Goal: Information Seeking & Learning: Learn about a topic

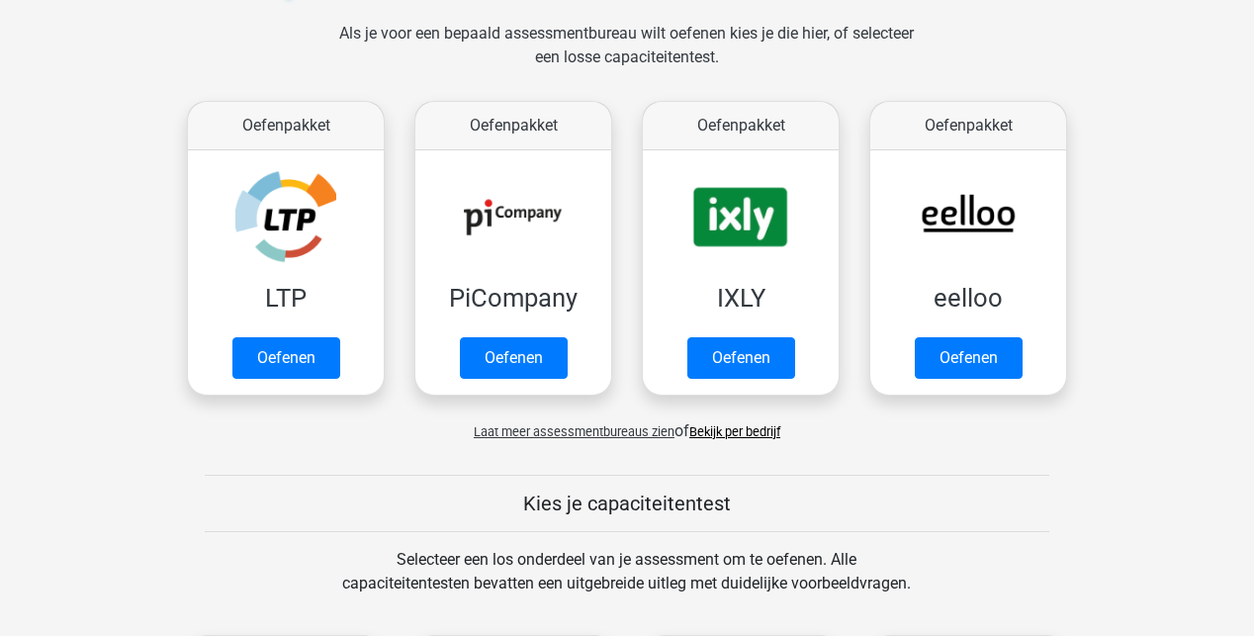
scroll to position [297, 0]
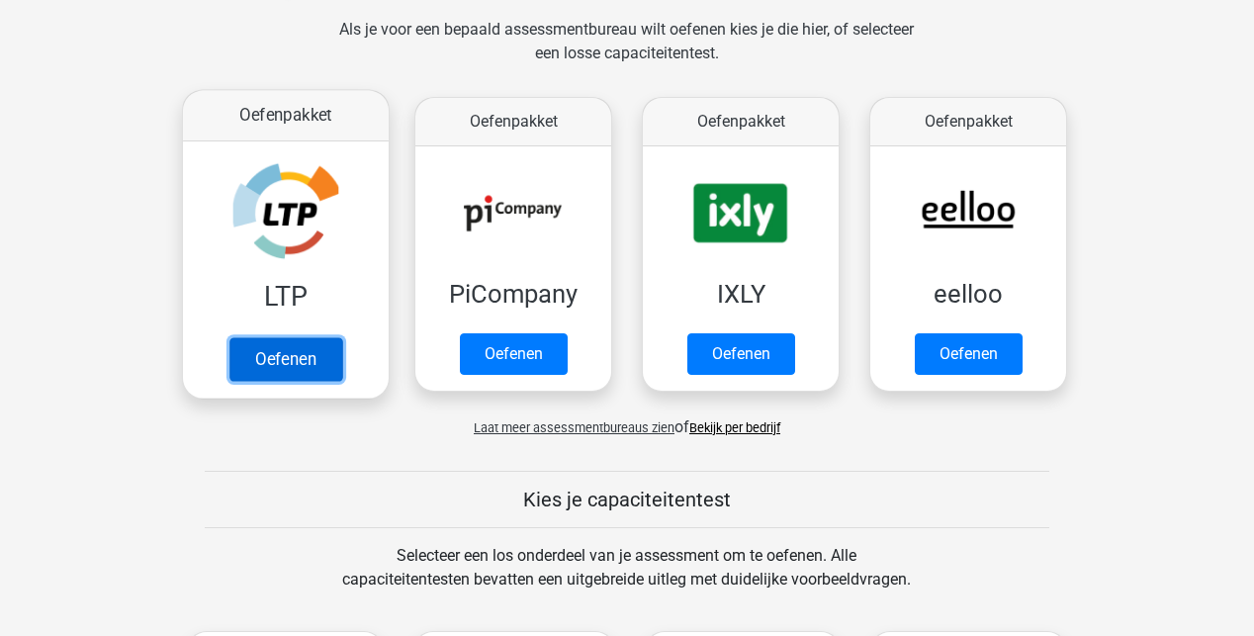
click at [280, 355] on link "Oefenen" at bounding box center [286, 359] width 113 height 44
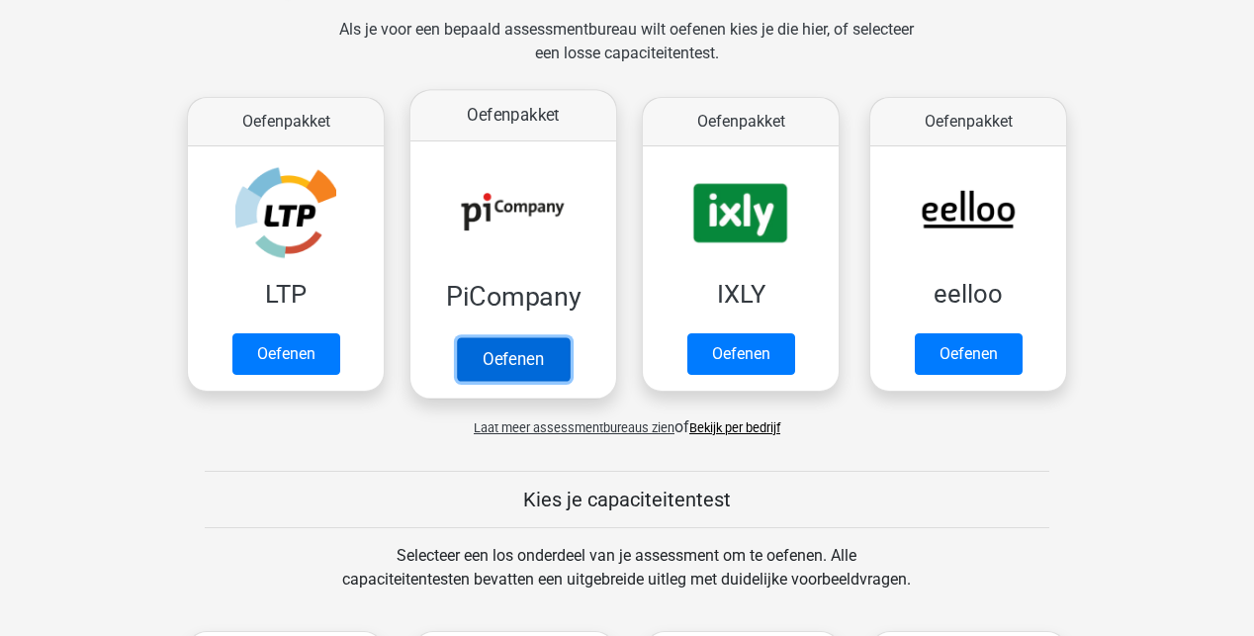
click at [483, 341] on link "Oefenen" at bounding box center [513, 359] width 113 height 44
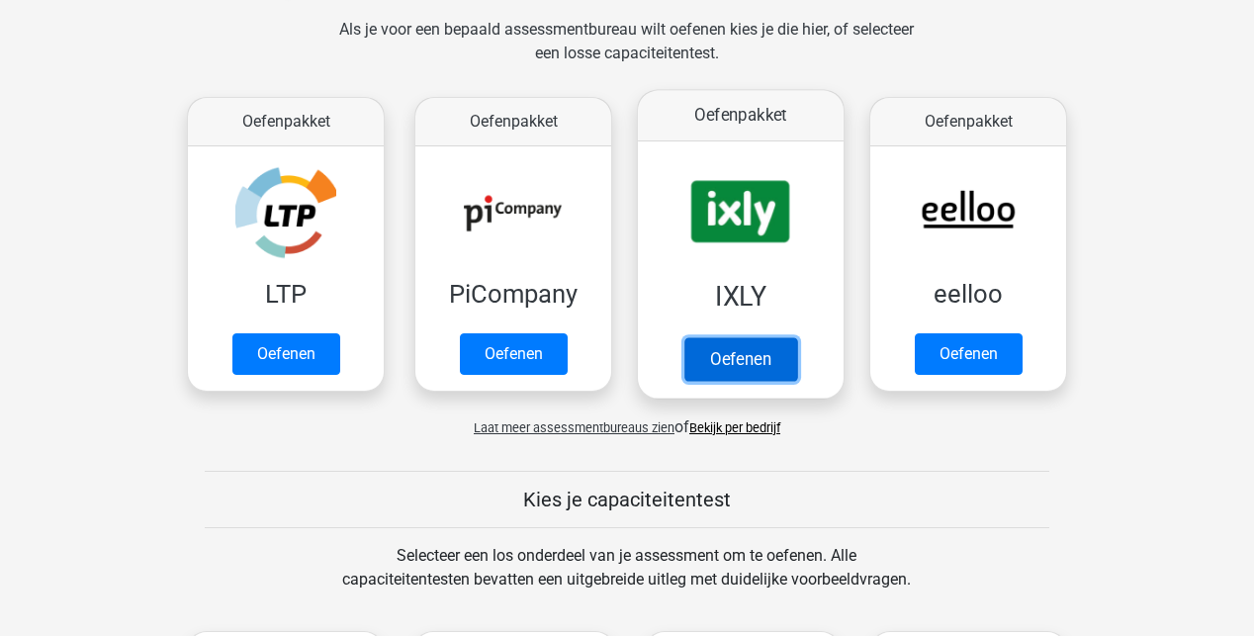
click at [764, 371] on link "Oefenen" at bounding box center [741, 359] width 113 height 44
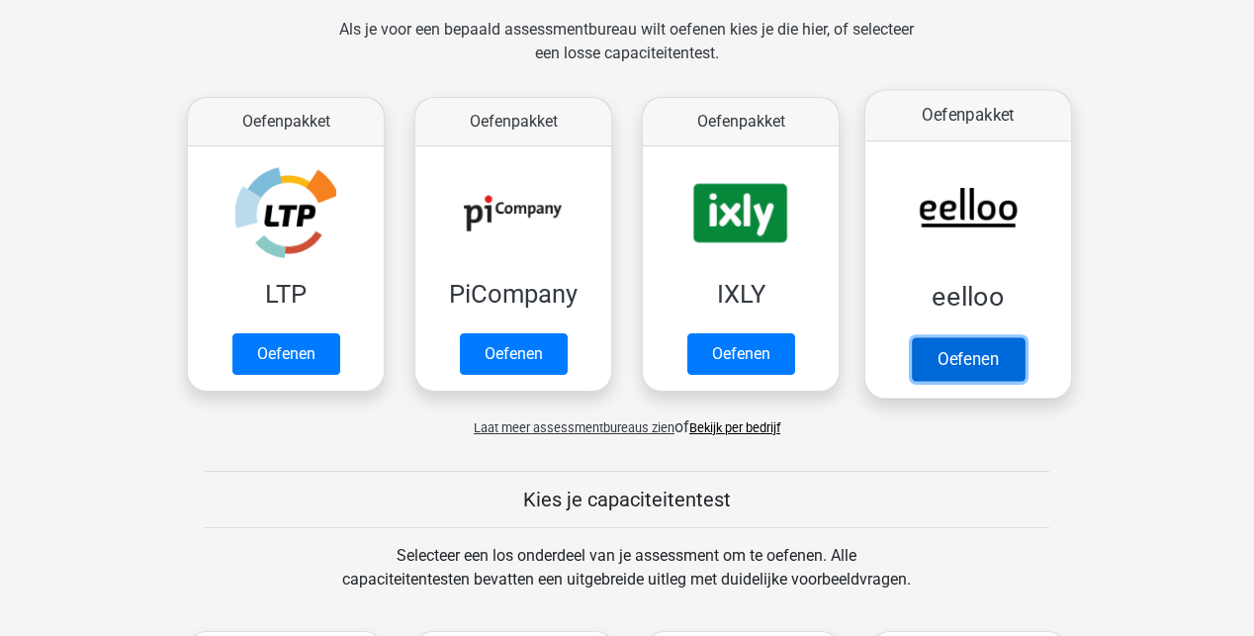
click at [985, 347] on link "Oefenen" at bounding box center [968, 359] width 113 height 44
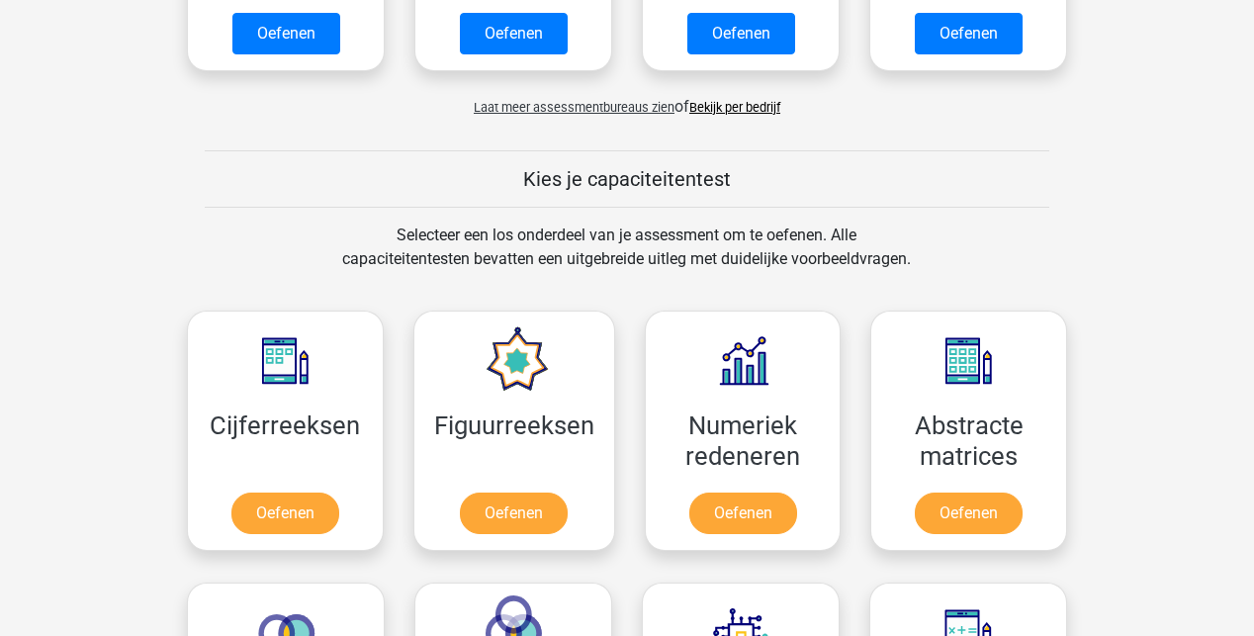
scroll to position [791, 0]
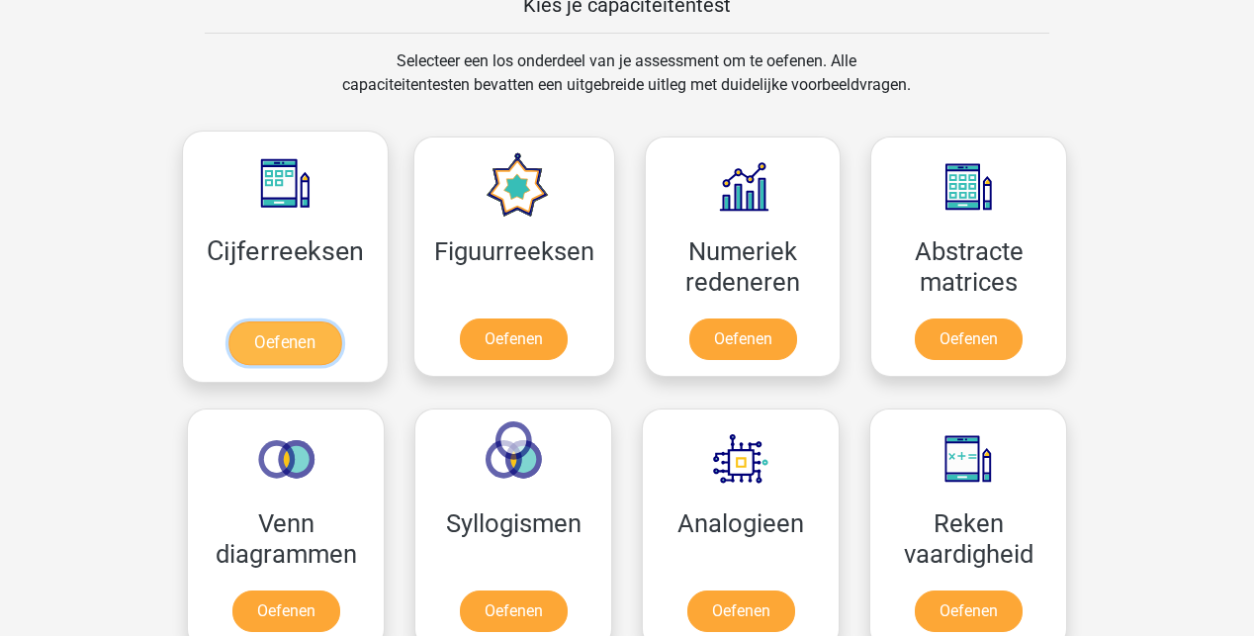
click at [273, 324] on link "Oefenen" at bounding box center [285, 344] width 113 height 44
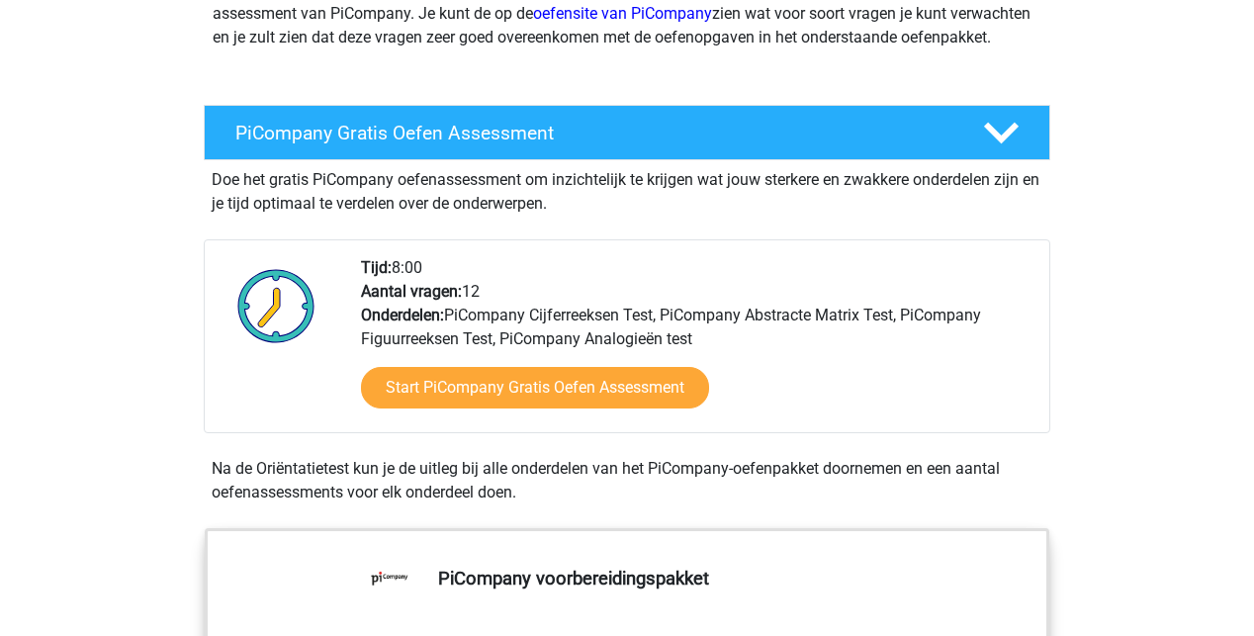
scroll to position [297, 0]
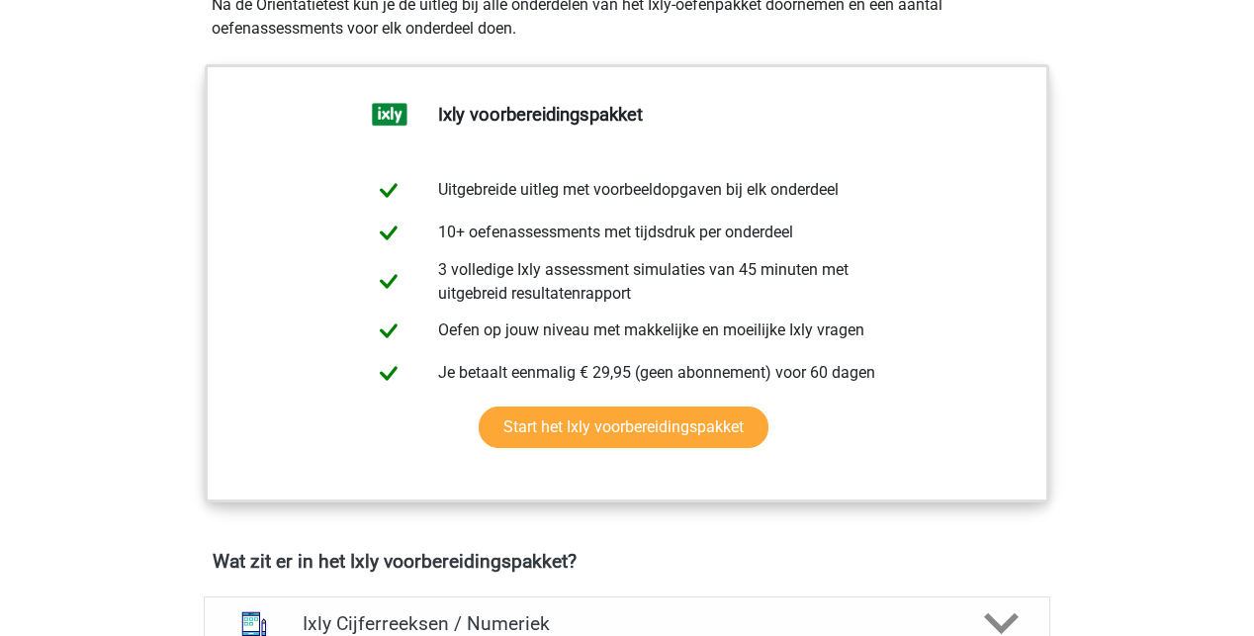
scroll to position [594, 0]
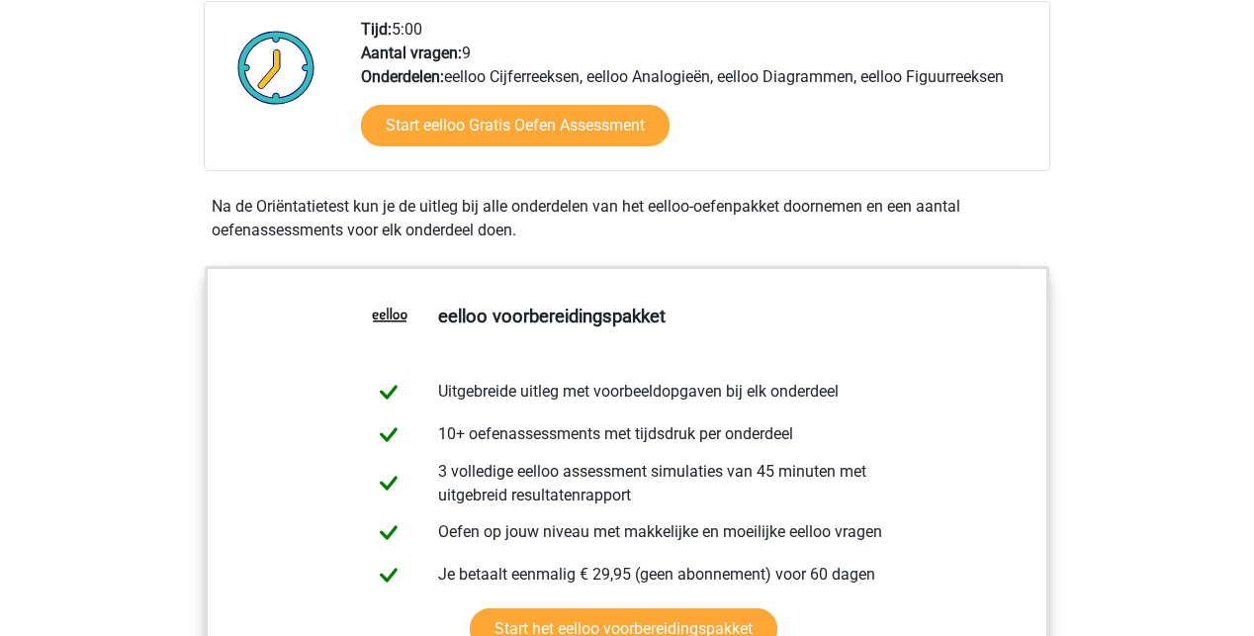
scroll to position [495, 0]
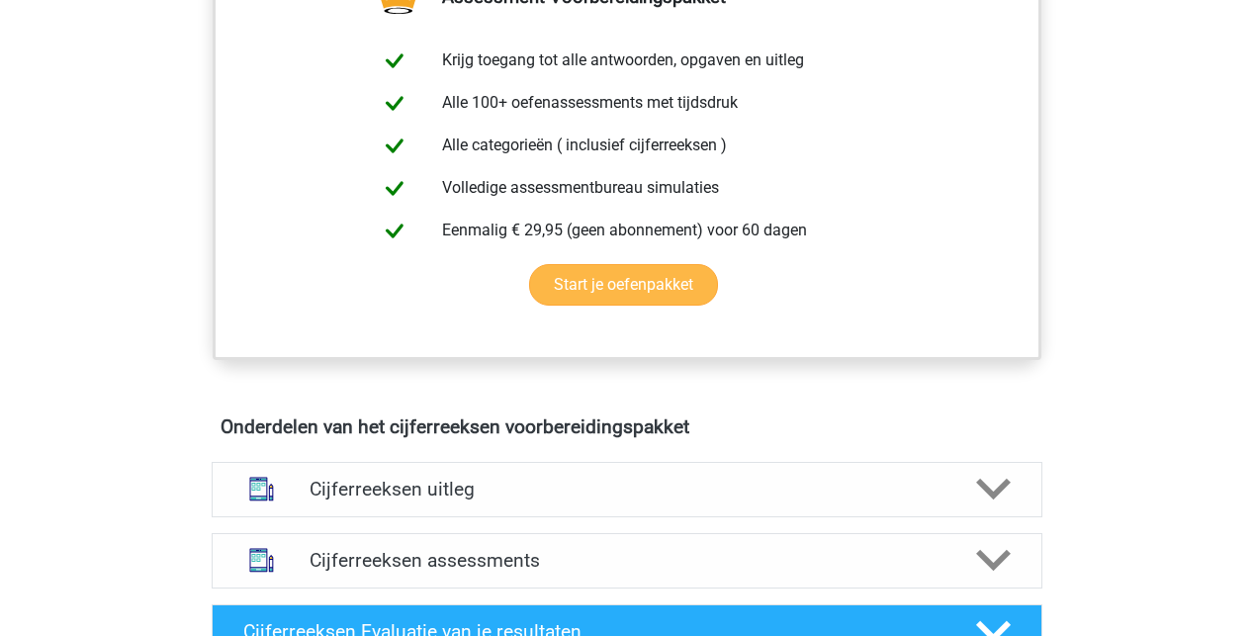
scroll to position [890, 0]
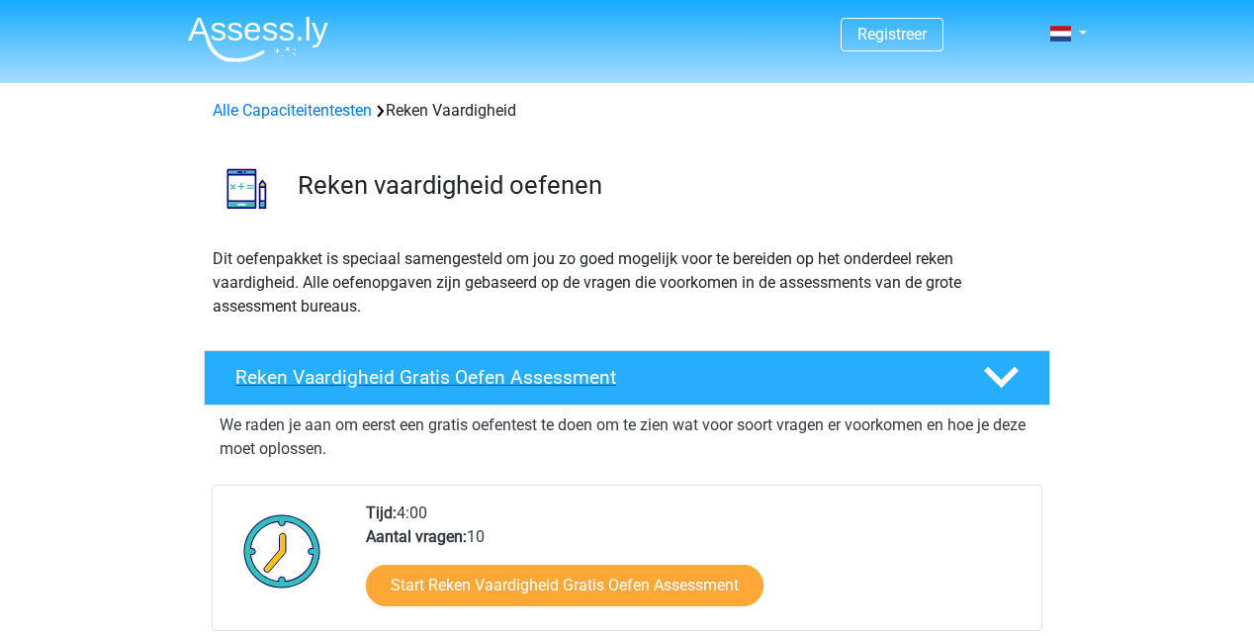
scroll to position [198, 0]
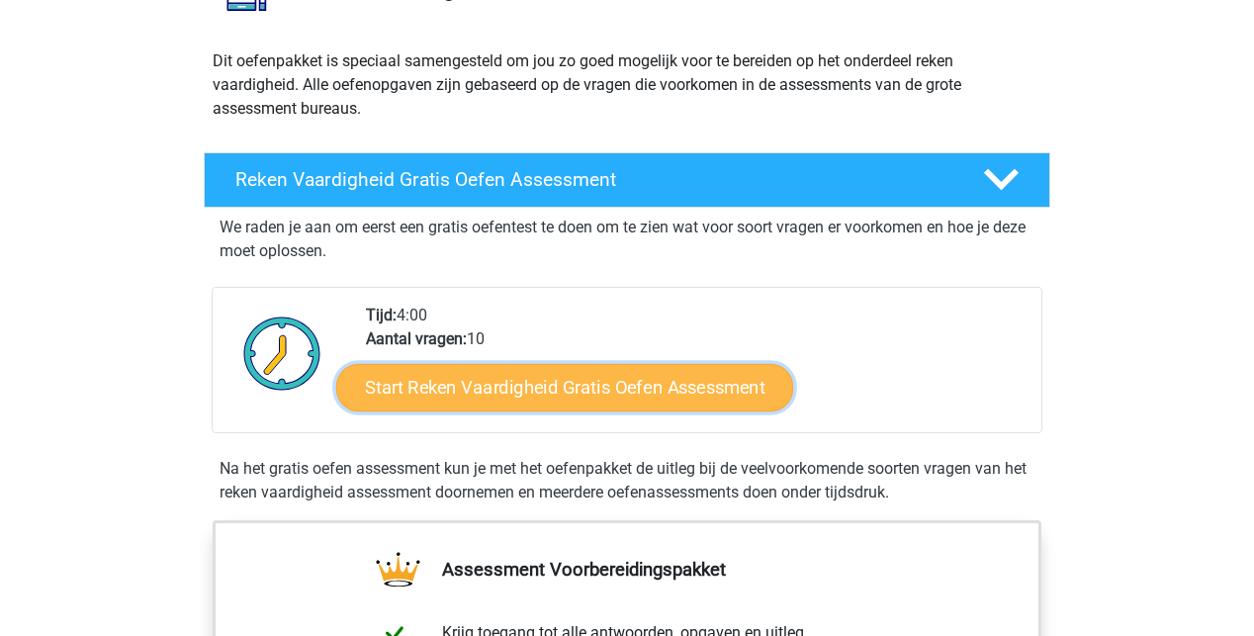
click at [497, 383] on link "Start Reken Vaardigheid Gratis Oefen Assessment" at bounding box center [564, 386] width 457 height 47
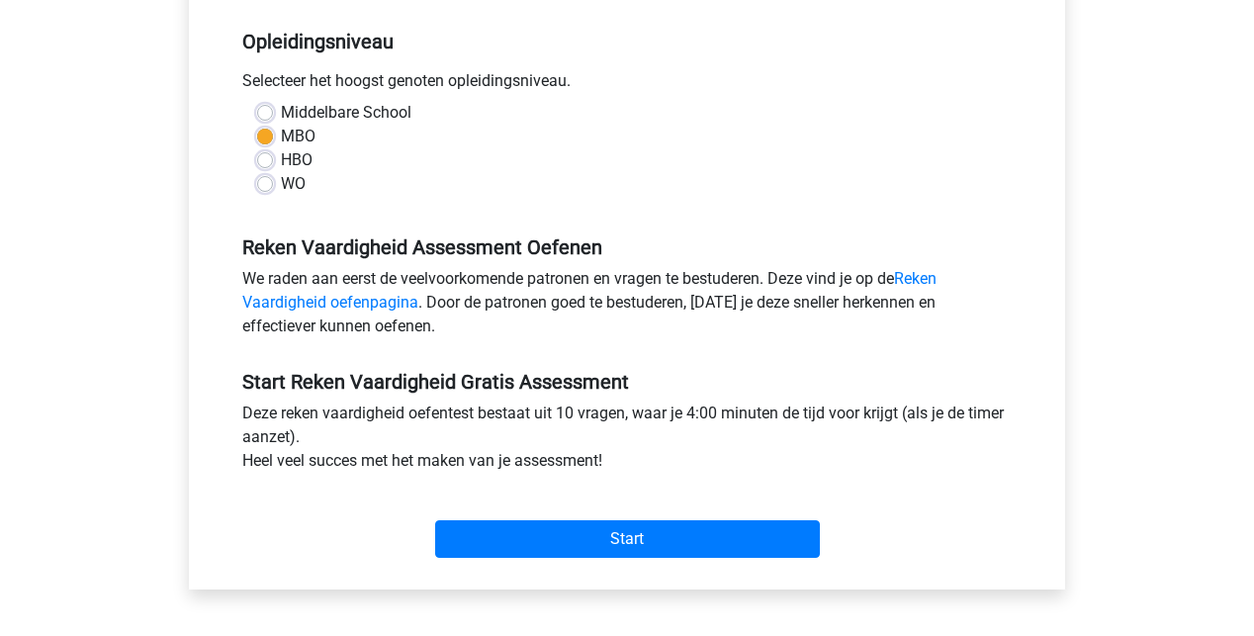
scroll to position [594, 0]
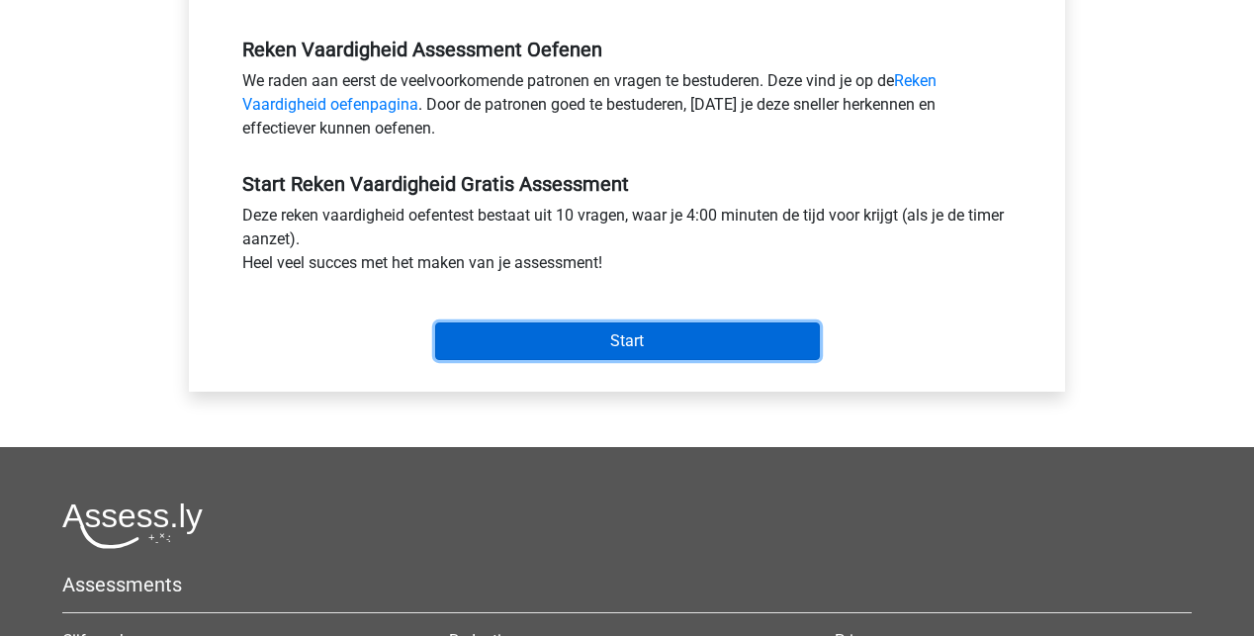
click at [615, 347] on input "Start" at bounding box center [627, 341] width 385 height 38
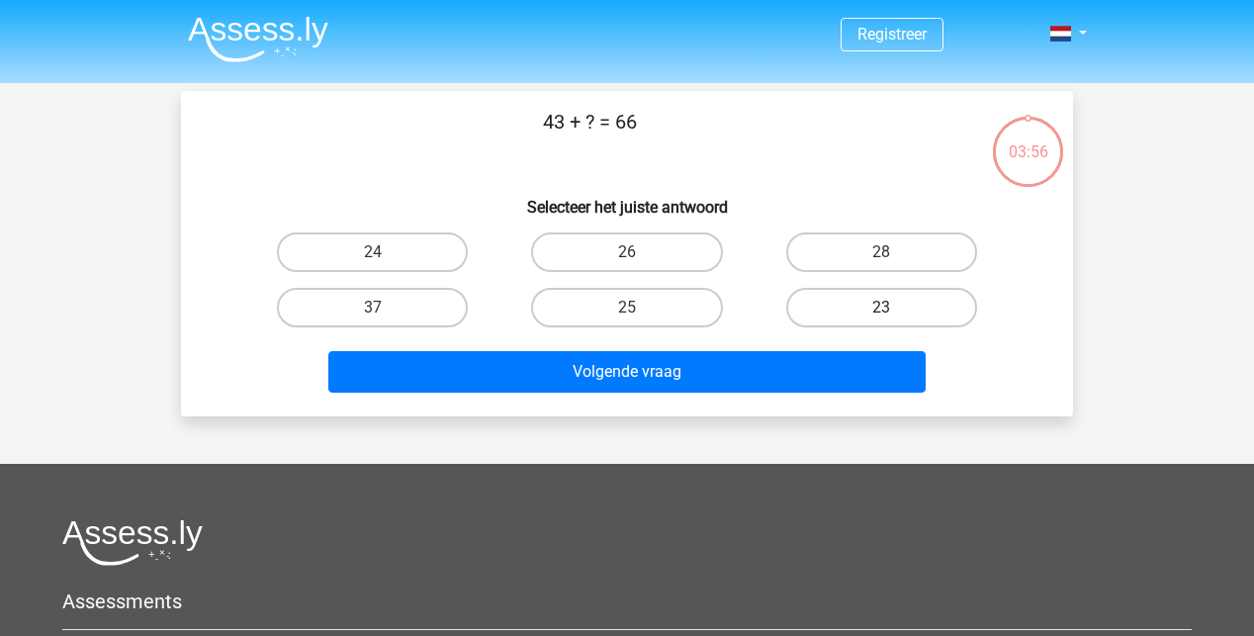
click at [875, 303] on label "23" at bounding box center [881, 308] width 191 height 40
click at [881, 308] on input "23" at bounding box center [887, 314] width 13 height 13
radio input "true"
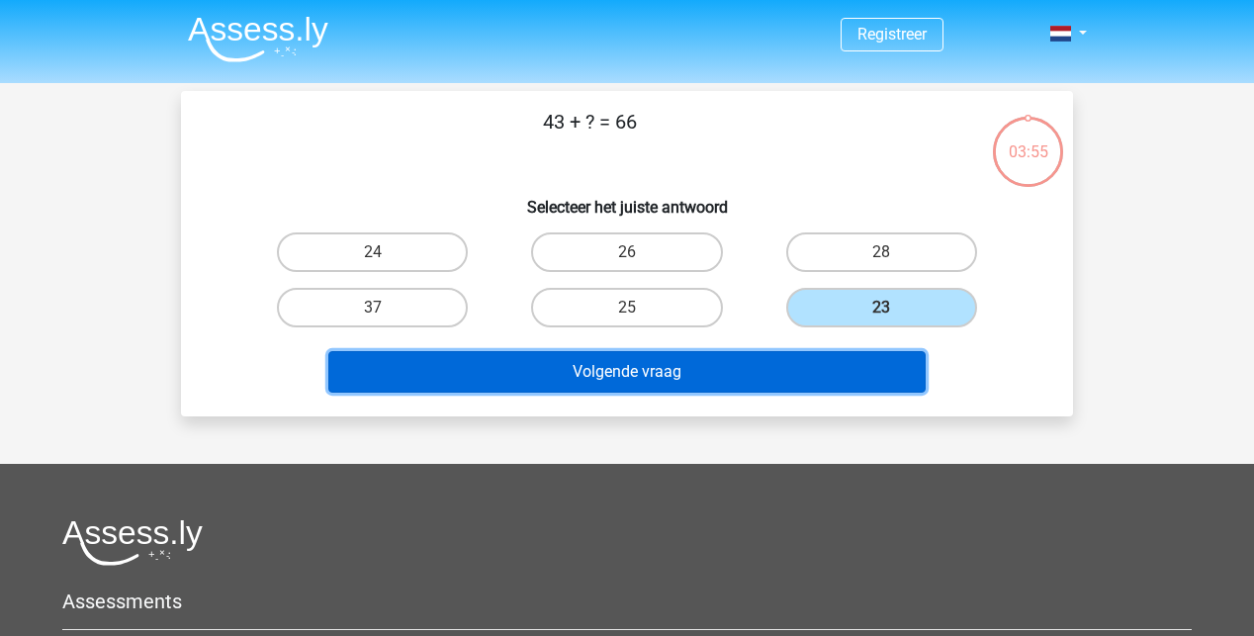
click at [696, 366] on button "Volgende vraag" at bounding box center [627, 372] width 599 height 42
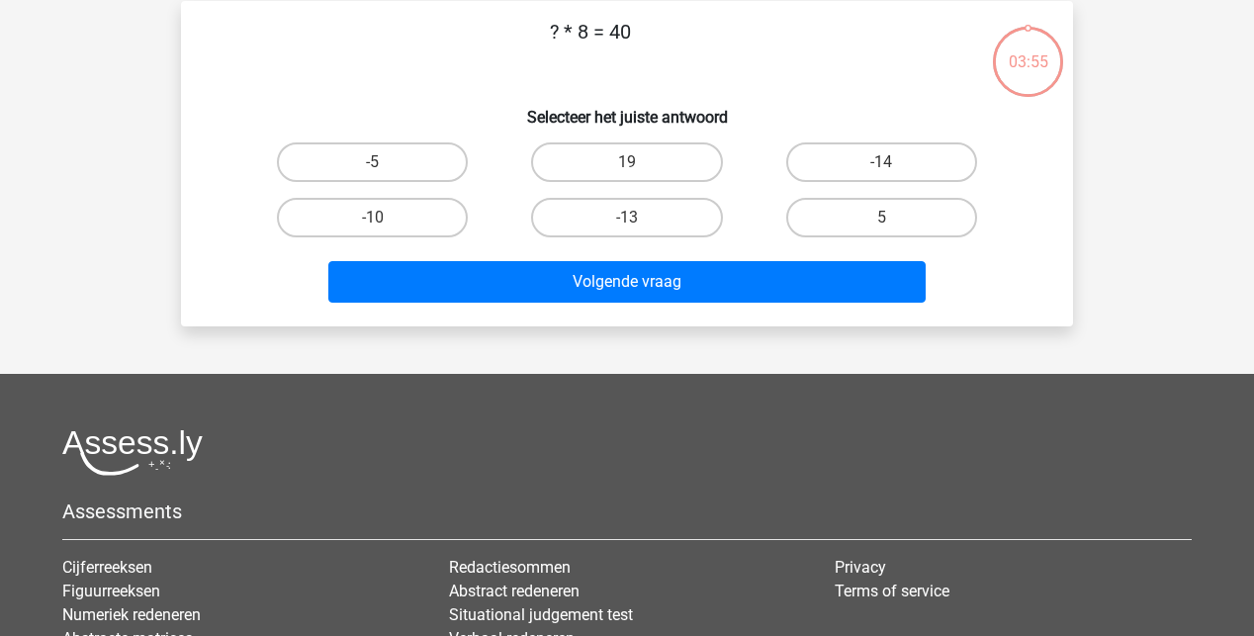
scroll to position [91, 0]
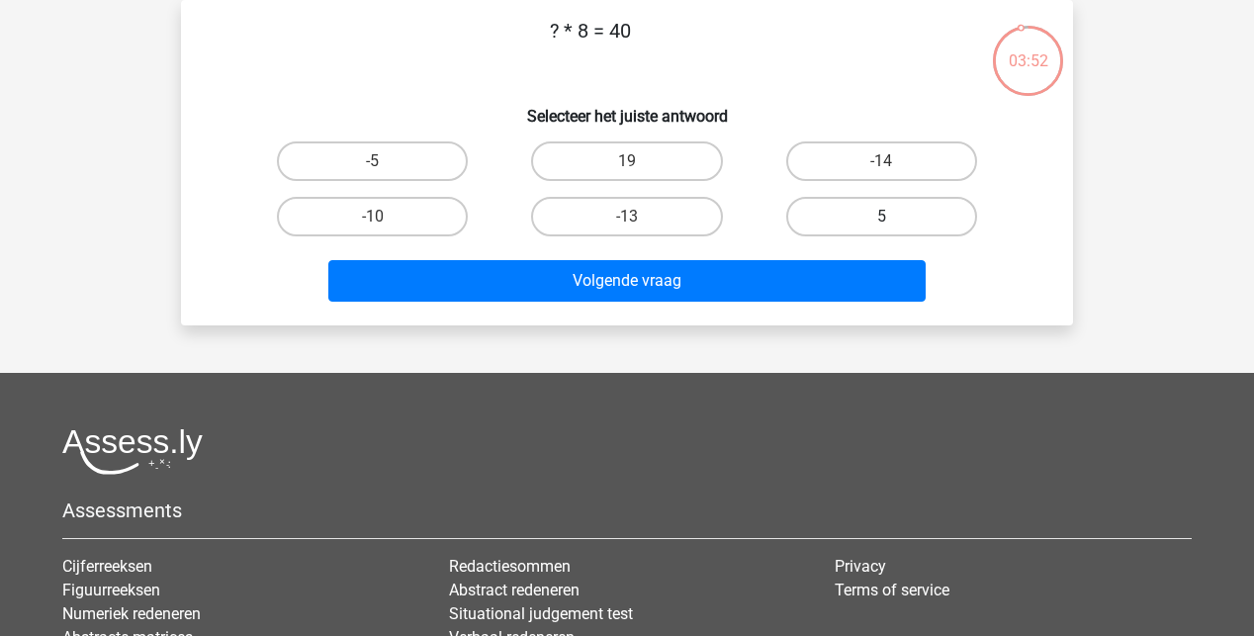
click at [896, 214] on label "5" at bounding box center [881, 217] width 191 height 40
click at [894, 217] on input "5" at bounding box center [887, 223] width 13 height 13
radio input "true"
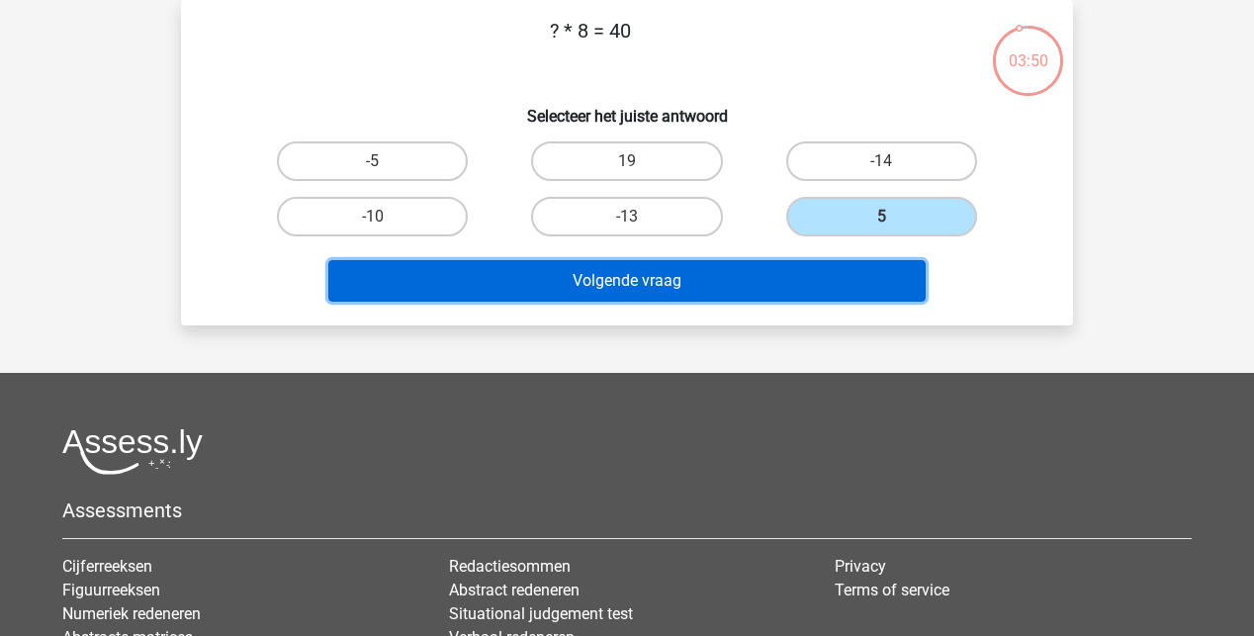
click at [530, 272] on button "Volgende vraag" at bounding box center [627, 281] width 599 height 42
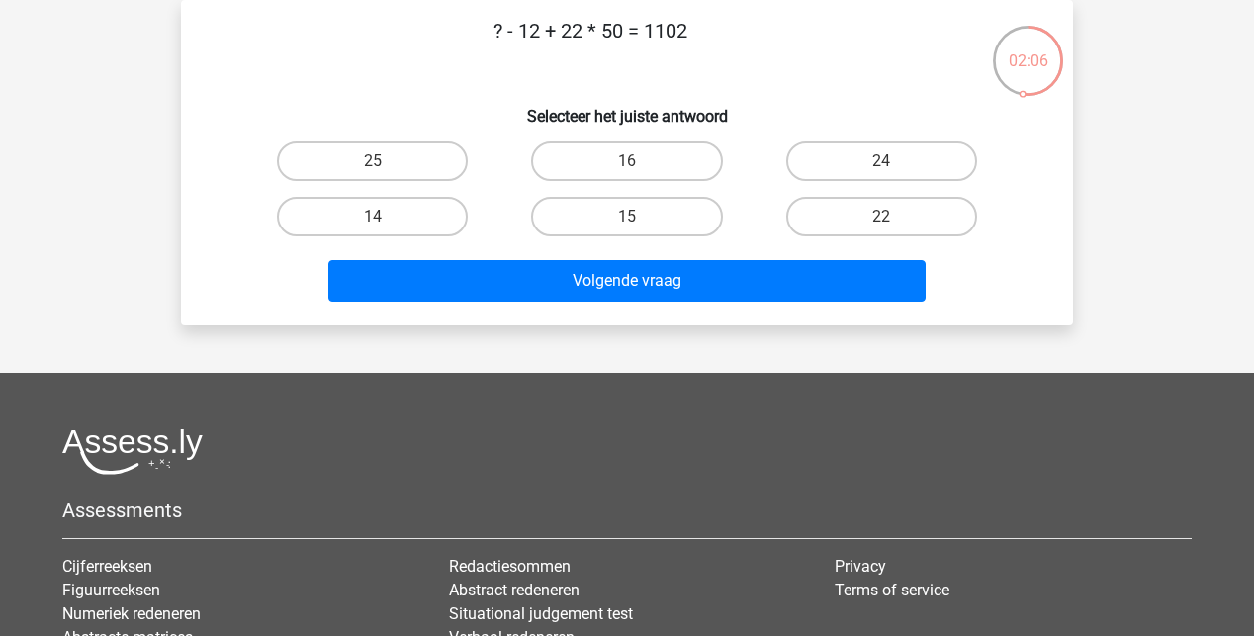
click at [382, 165] on input "25" at bounding box center [379, 167] width 13 height 13
radio input "true"
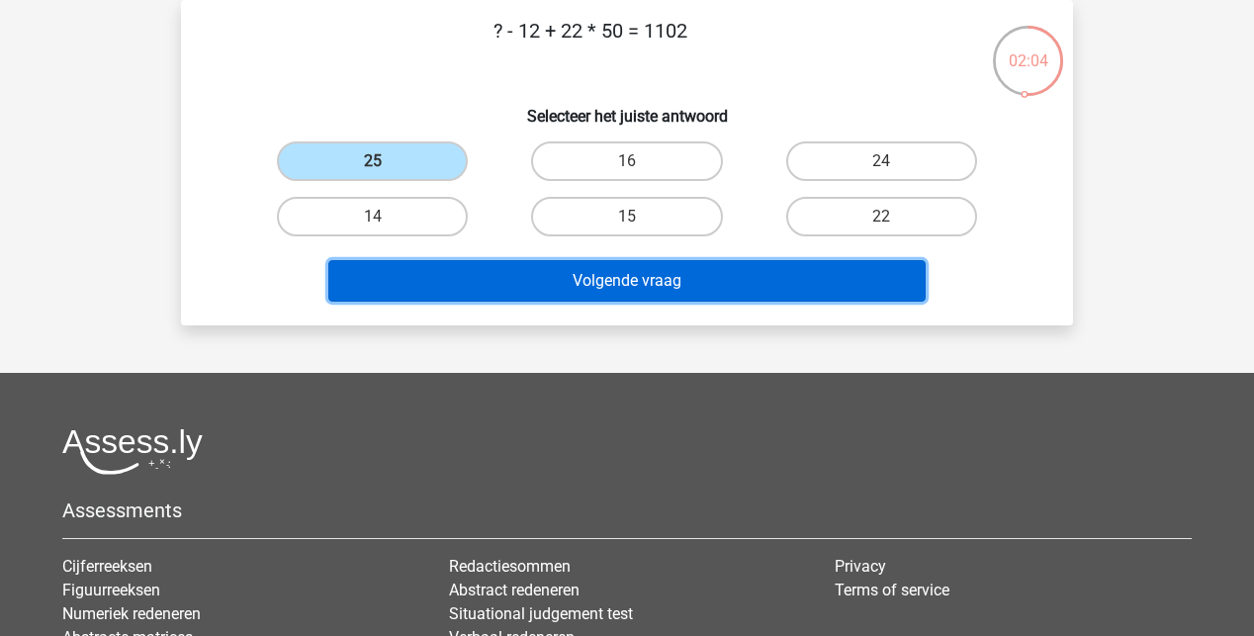
click at [725, 276] on button "Volgende vraag" at bounding box center [627, 281] width 599 height 42
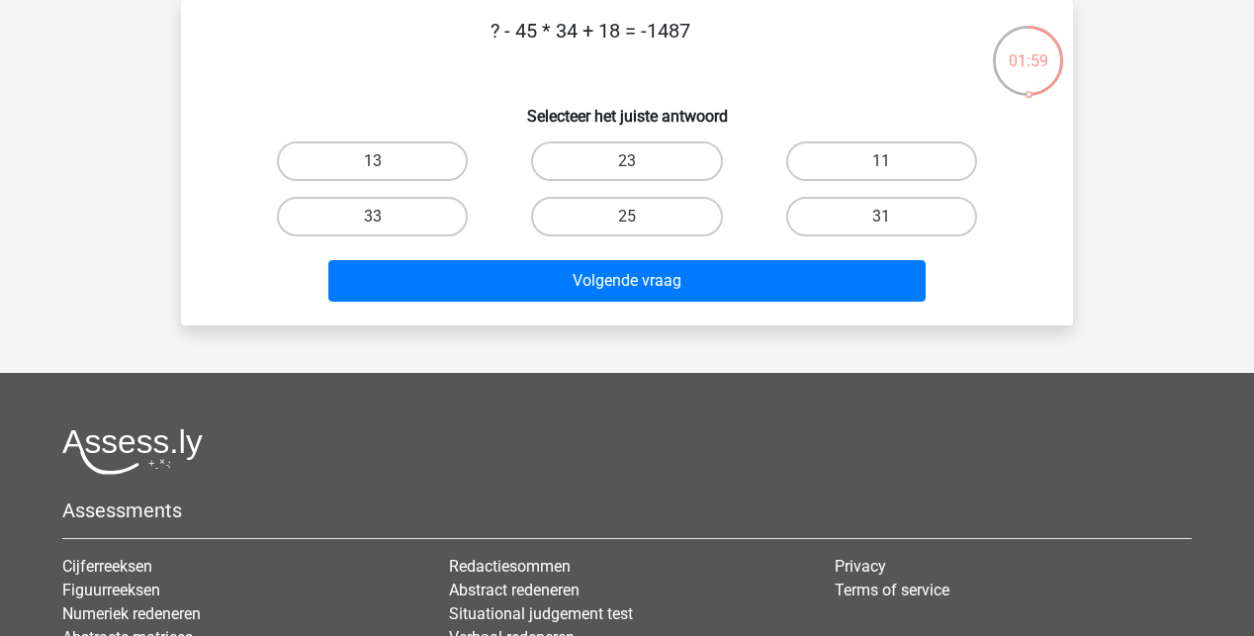
click at [890, 217] on input "31" at bounding box center [887, 223] width 13 height 13
radio input "true"
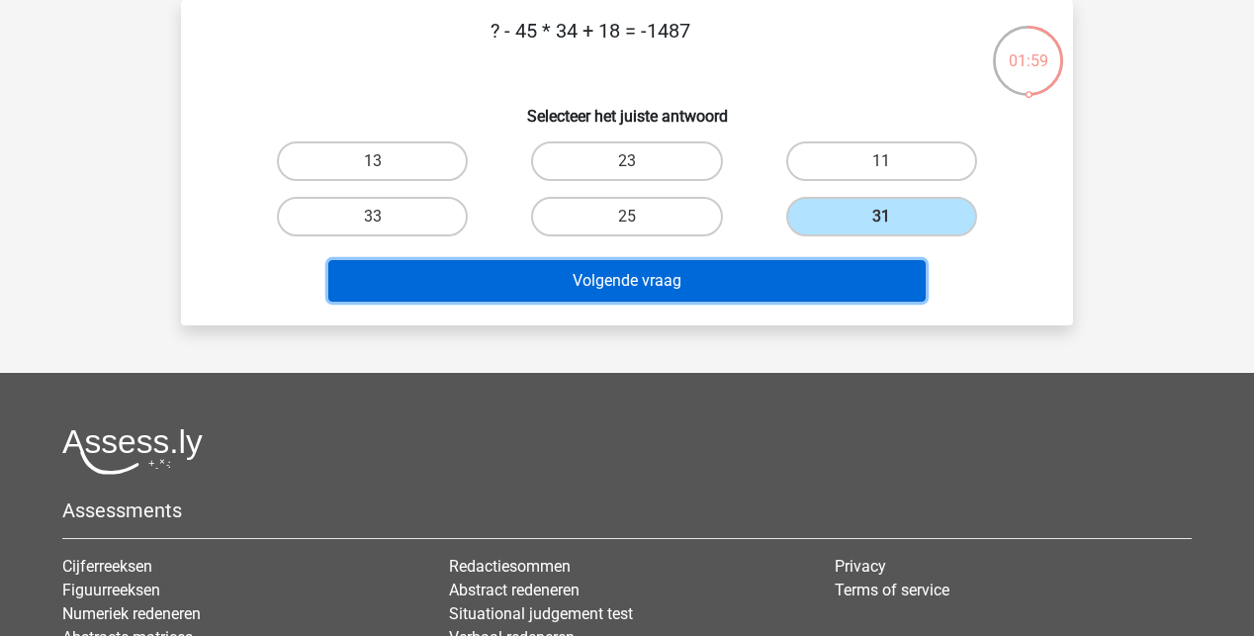
click at [710, 269] on button "Volgende vraag" at bounding box center [627, 281] width 599 height 42
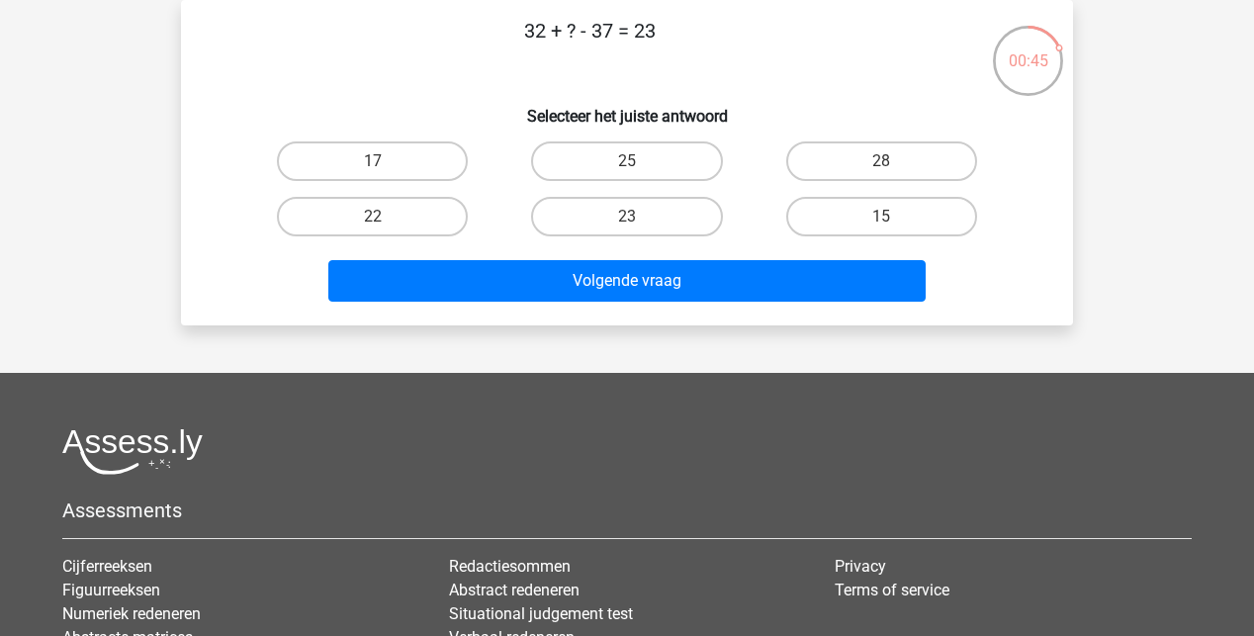
click at [851, 244] on div "15" at bounding box center [882, 216] width 254 height 55
click at [906, 218] on label "15" at bounding box center [881, 217] width 191 height 40
click at [894, 218] on input "15" at bounding box center [887, 223] width 13 height 13
radio input "true"
click at [810, 258] on div "Volgende vraag" at bounding box center [627, 276] width 829 height 65
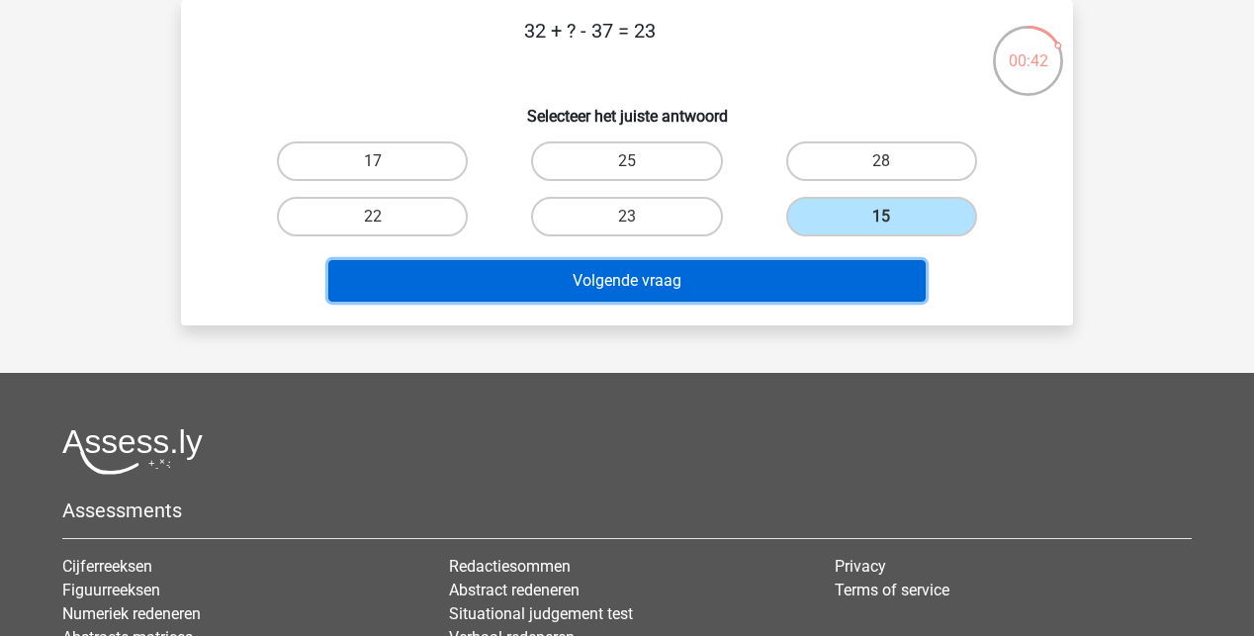
click at [847, 282] on button "Volgende vraag" at bounding box center [627, 281] width 599 height 42
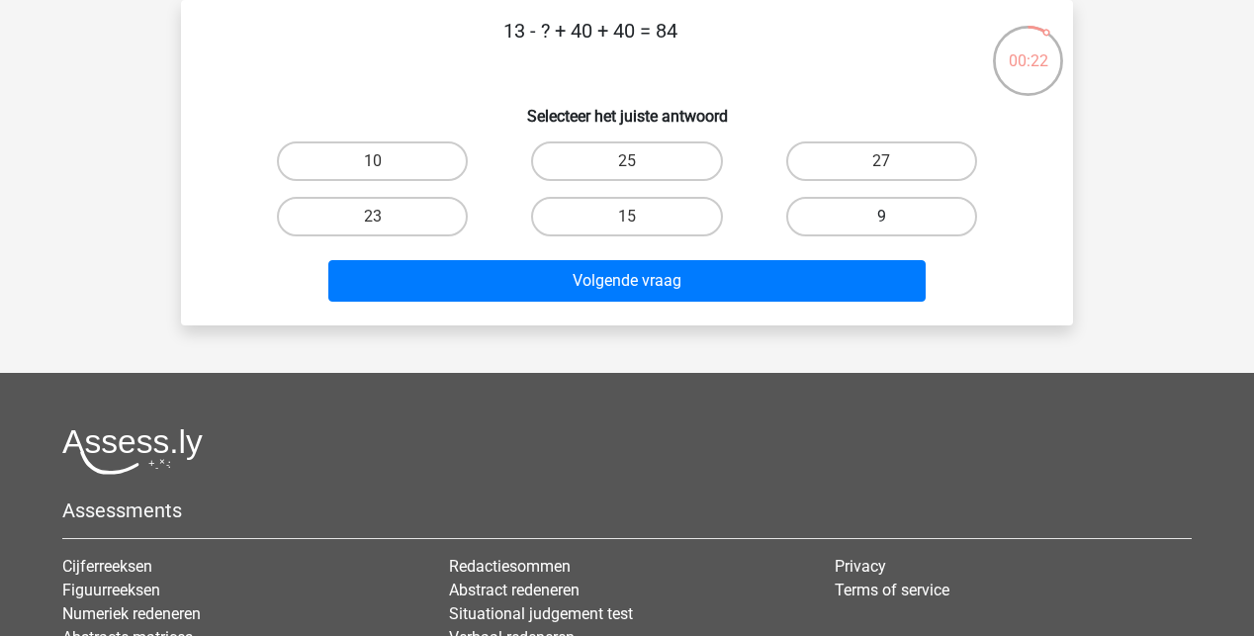
click at [843, 203] on label "9" at bounding box center [881, 217] width 191 height 40
click at [881, 217] on input "9" at bounding box center [887, 223] width 13 height 13
radio input "true"
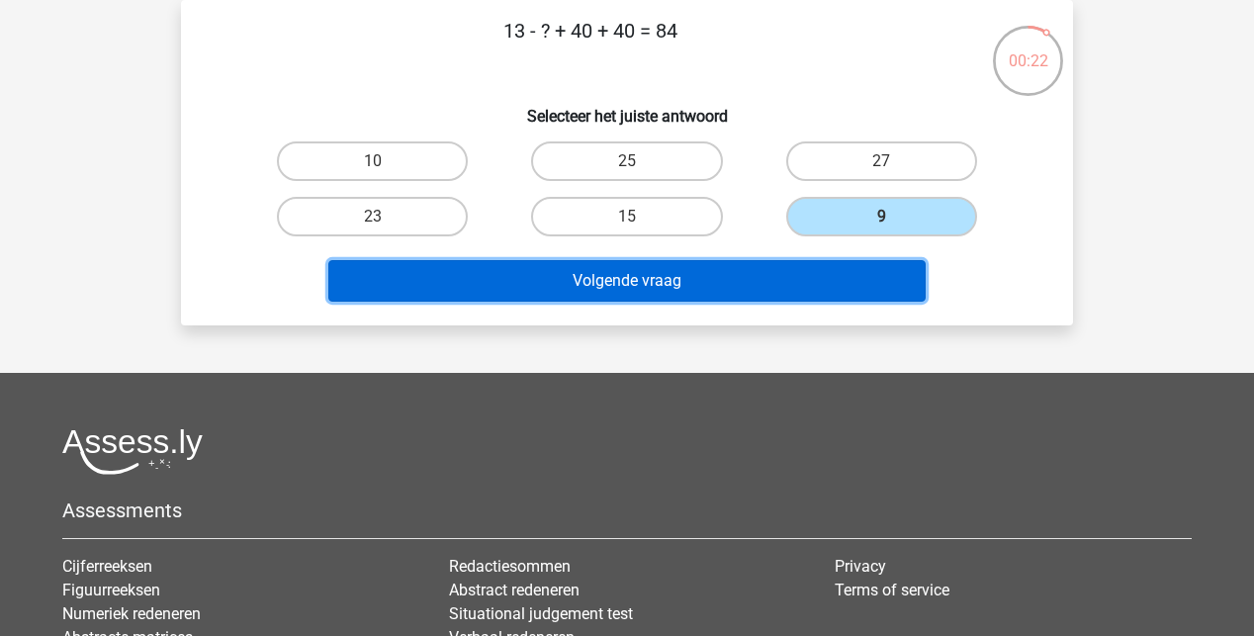
click at [807, 274] on button "Volgende vraag" at bounding box center [627, 281] width 599 height 42
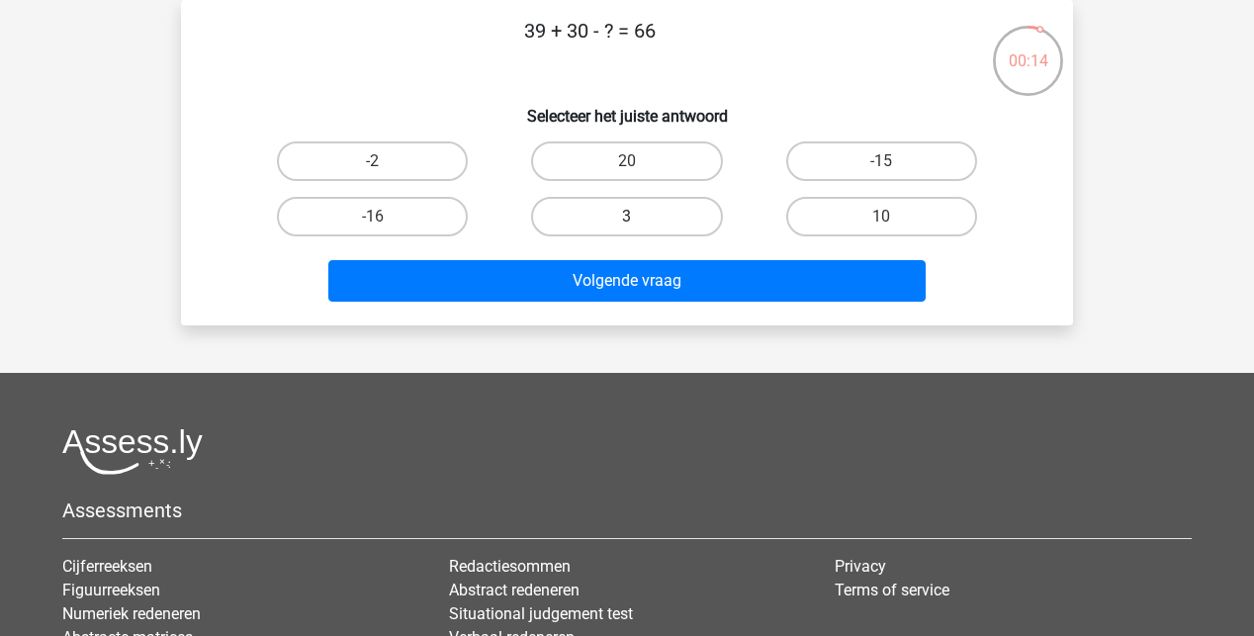
click at [664, 212] on label "3" at bounding box center [626, 217] width 191 height 40
click at [640, 217] on input "3" at bounding box center [633, 223] width 13 height 13
radio input "true"
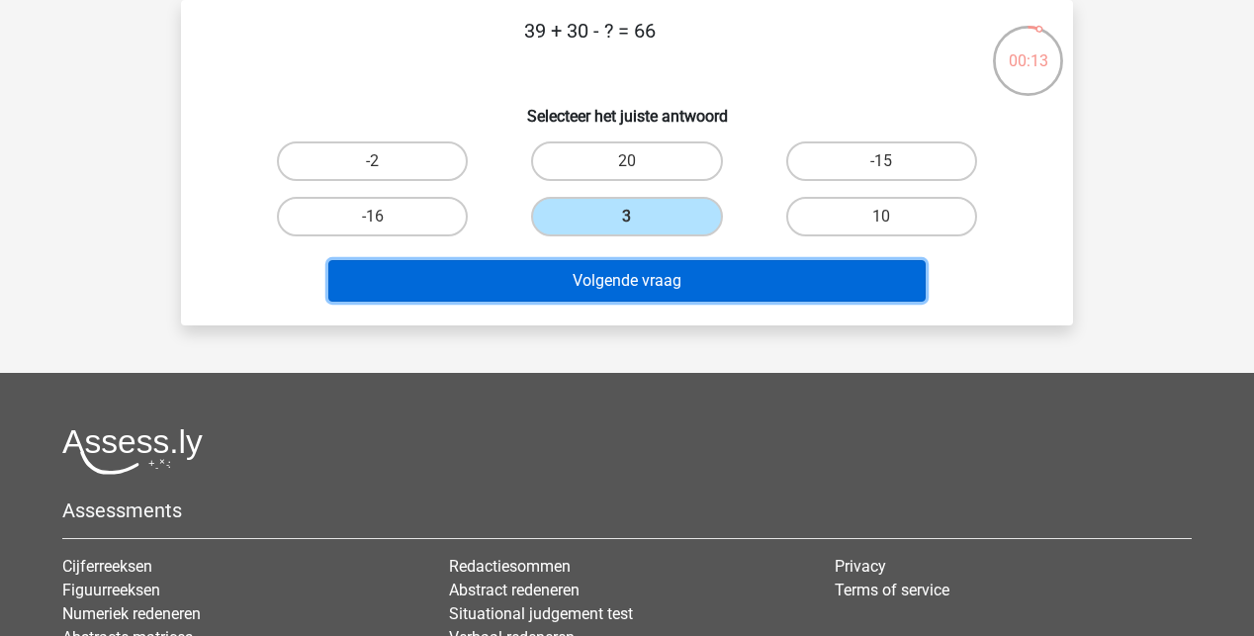
click at [631, 286] on button "Volgende vraag" at bounding box center [627, 281] width 599 height 42
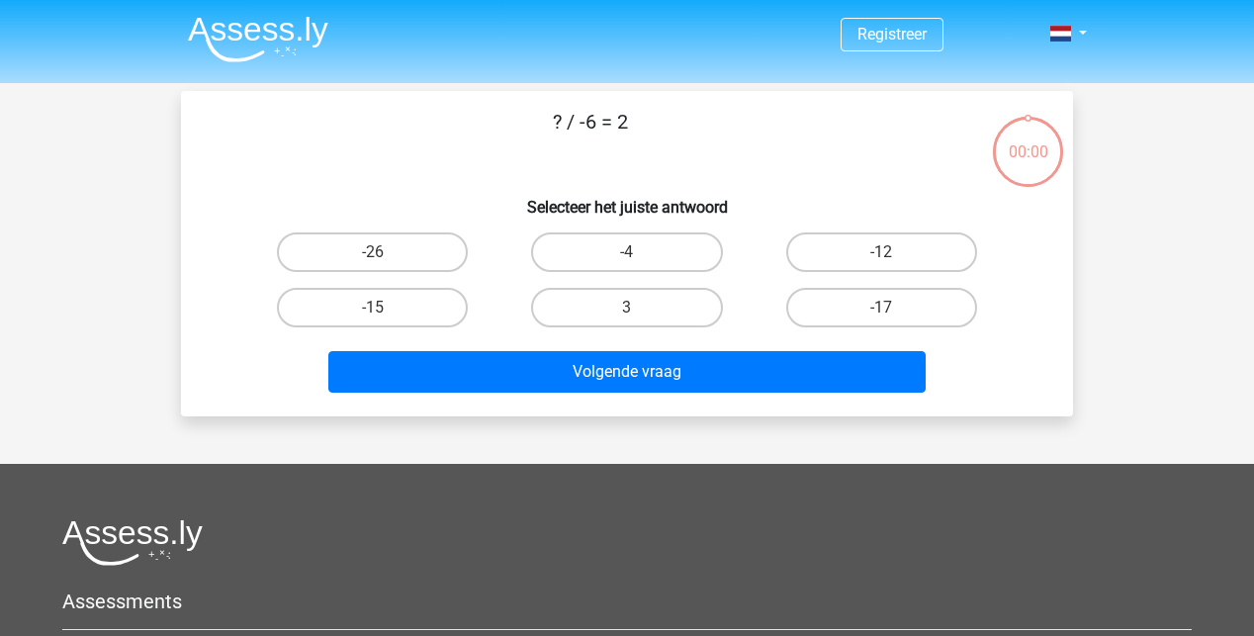
scroll to position [91, 0]
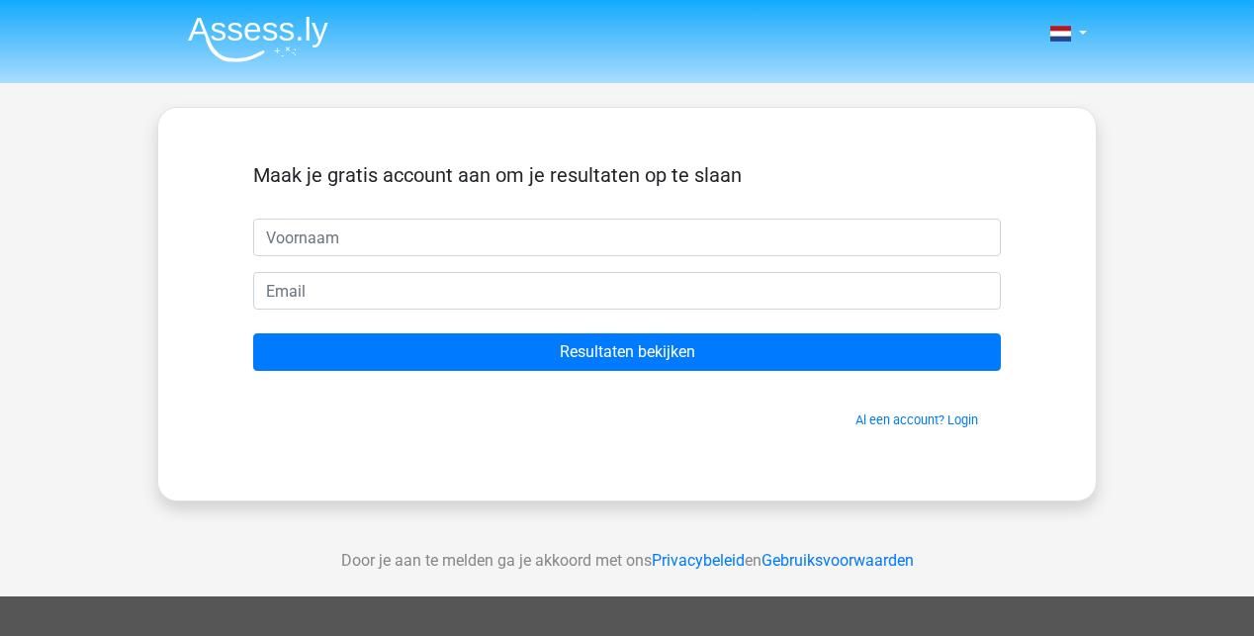
click at [412, 235] on input "text" at bounding box center [627, 238] width 748 height 38
type input "ikram"
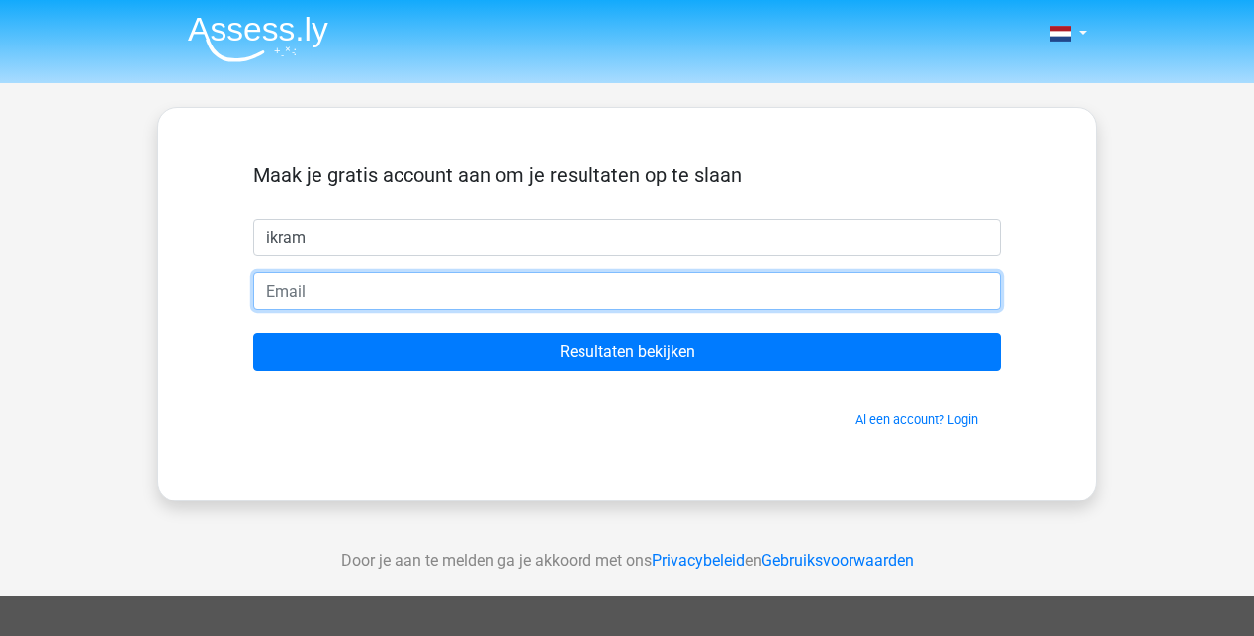
click at [392, 292] on input "email" at bounding box center [627, 291] width 748 height 38
type input "[EMAIL_ADDRESS][DOMAIN_NAME]"
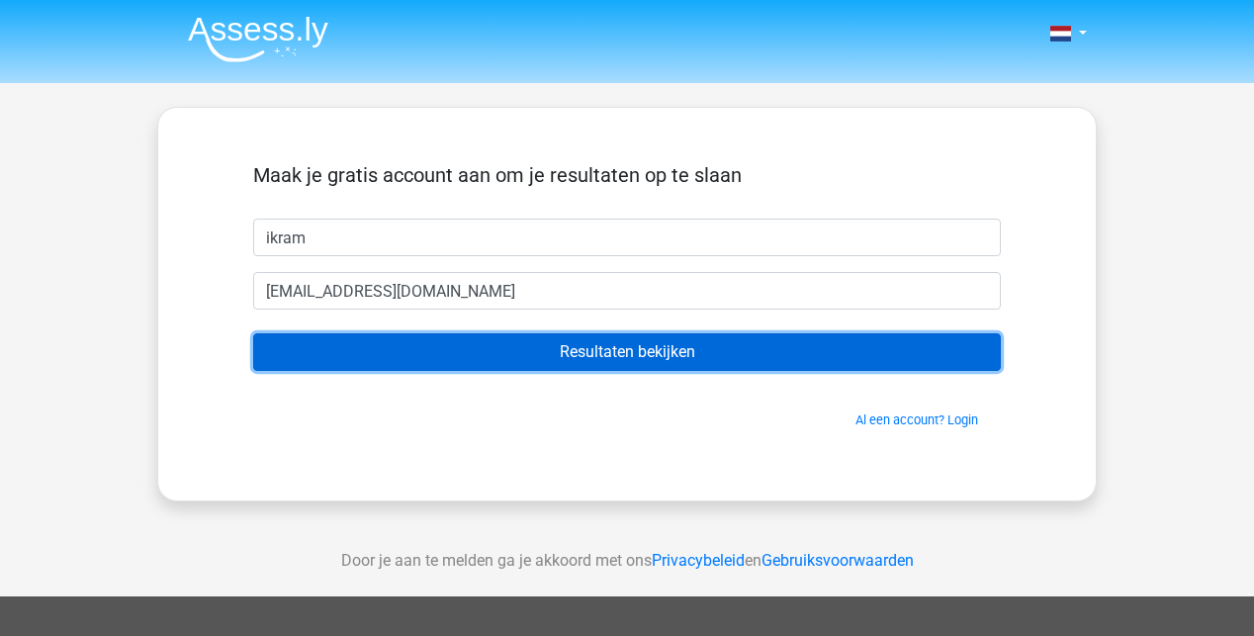
click at [629, 349] on input "Resultaten bekijken" at bounding box center [627, 352] width 748 height 38
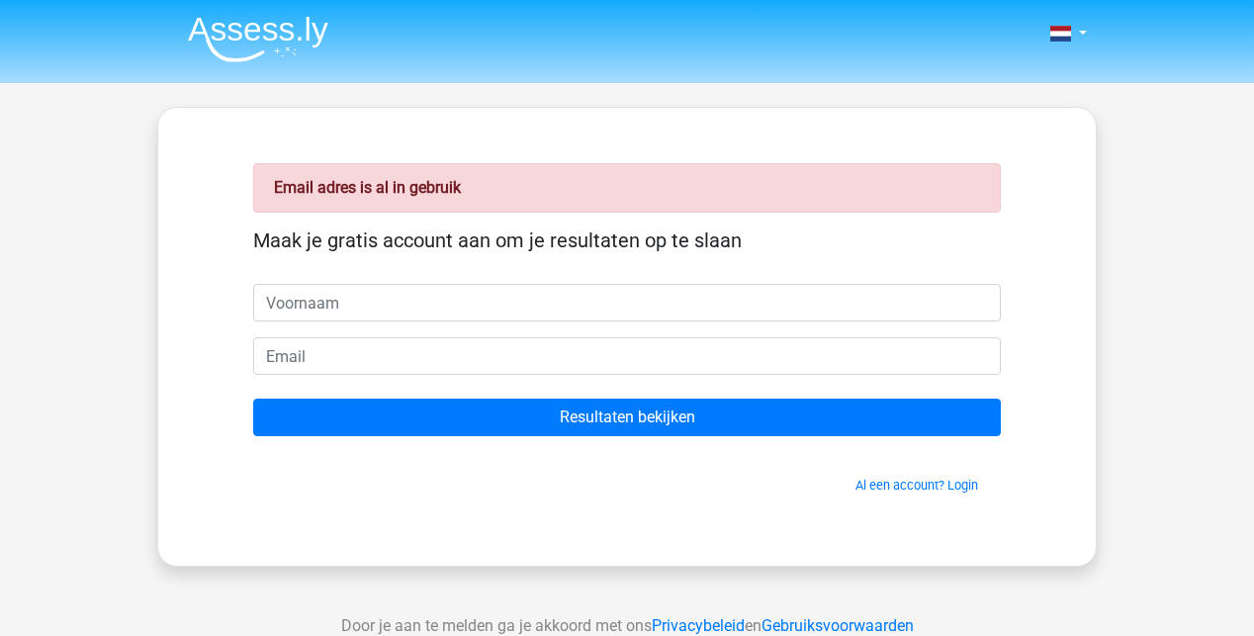
click at [326, 315] on input "text" at bounding box center [627, 303] width 748 height 38
type input "ikram"
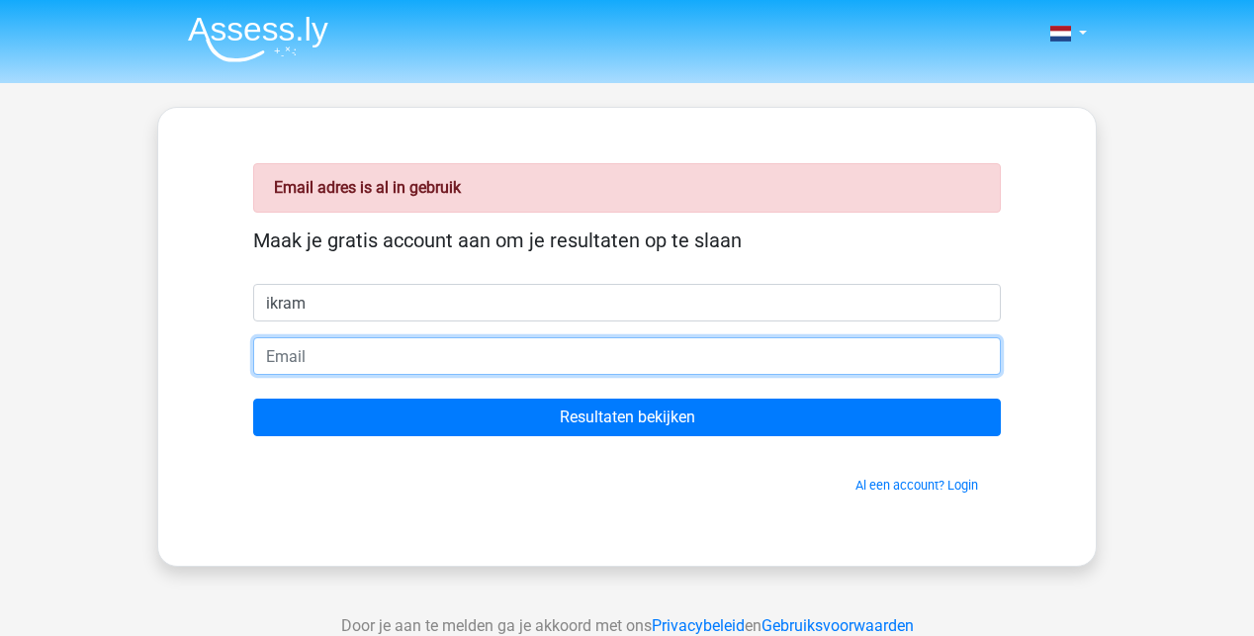
click at [346, 351] on input "email" at bounding box center [627, 356] width 748 height 38
type input "[EMAIL_ADDRESS][DOMAIN_NAME]"
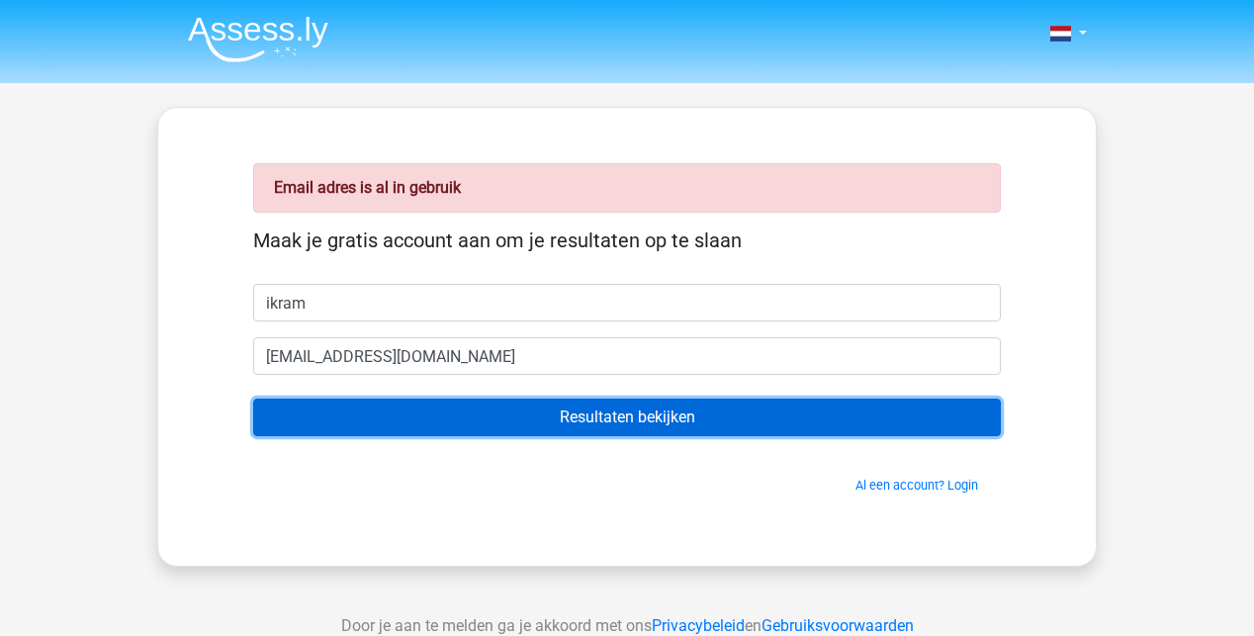
click at [601, 422] on input "Resultaten bekijken" at bounding box center [627, 418] width 748 height 38
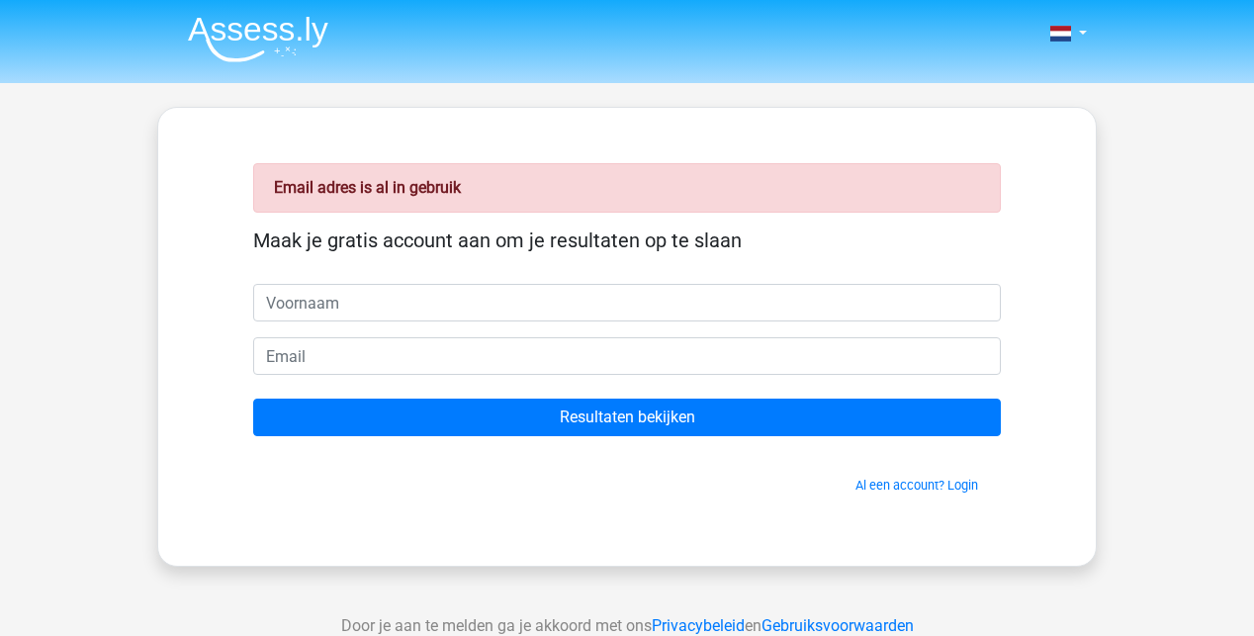
click at [311, 311] on input "text" at bounding box center [627, 303] width 748 height 38
type input "ikram"
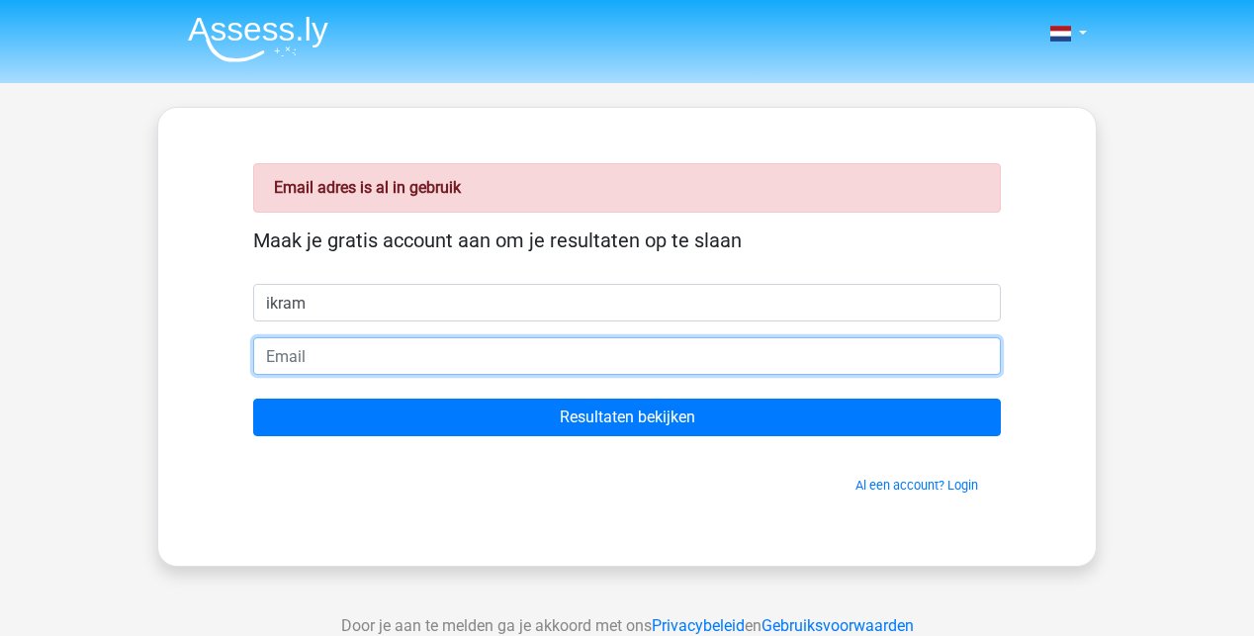
click at [313, 358] on input "email" at bounding box center [627, 356] width 748 height 38
type input "[EMAIL_ADDRESS][DOMAIN_NAME]"
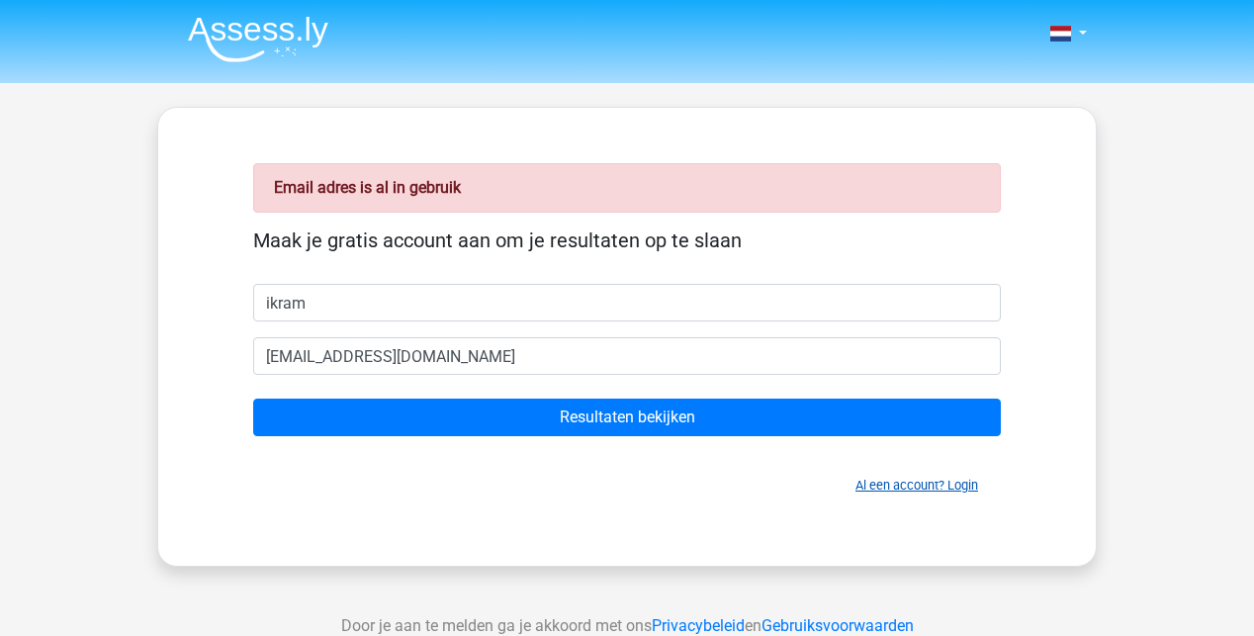
click at [890, 478] on link "Al een account? Login" at bounding box center [917, 485] width 123 height 15
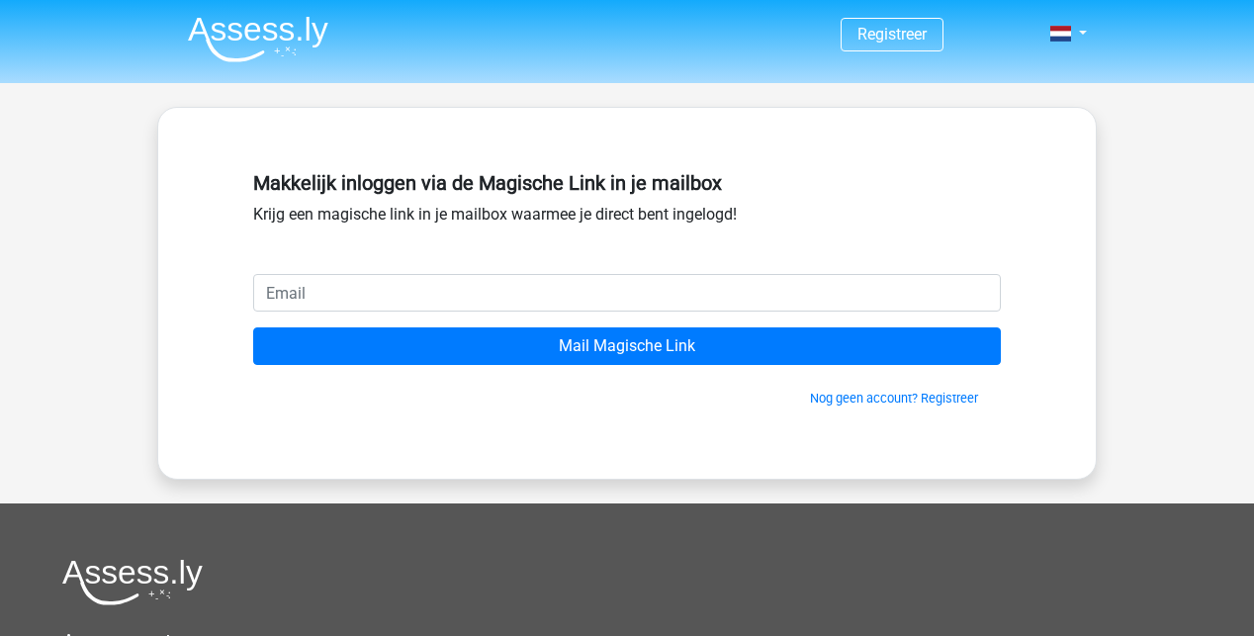
click at [298, 295] on input "email" at bounding box center [627, 293] width 748 height 38
type input "[EMAIL_ADDRESS][DOMAIN_NAME]"
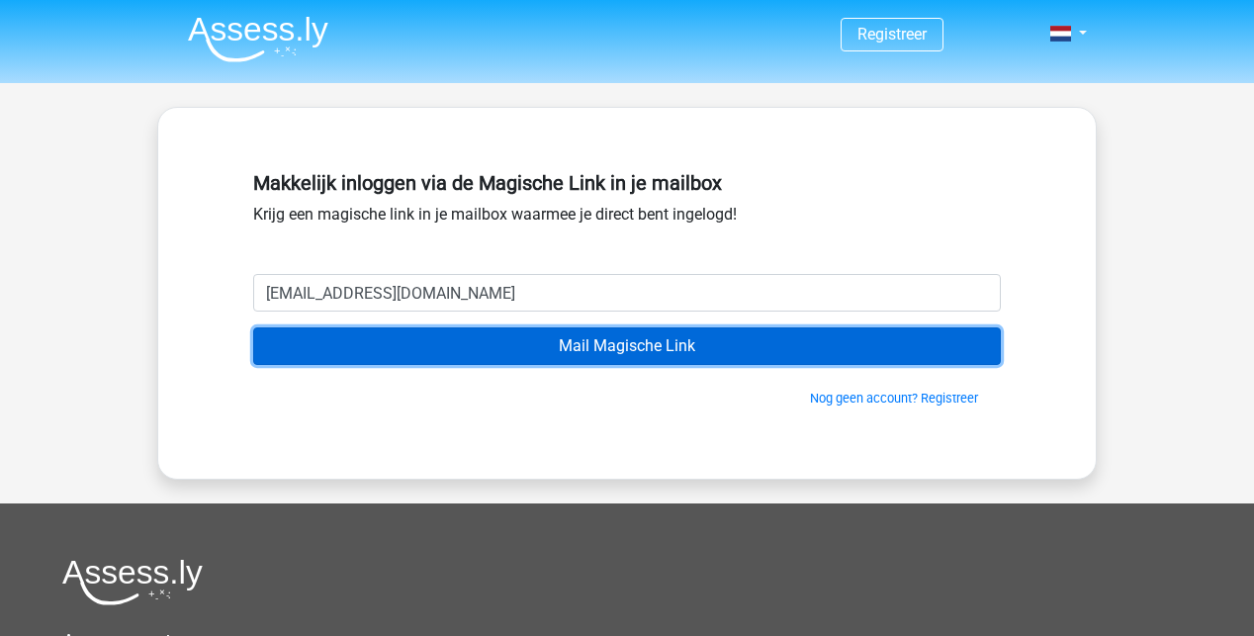
click at [546, 356] on input "Mail Magische Link" at bounding box center [627, 346] width 748 height 38
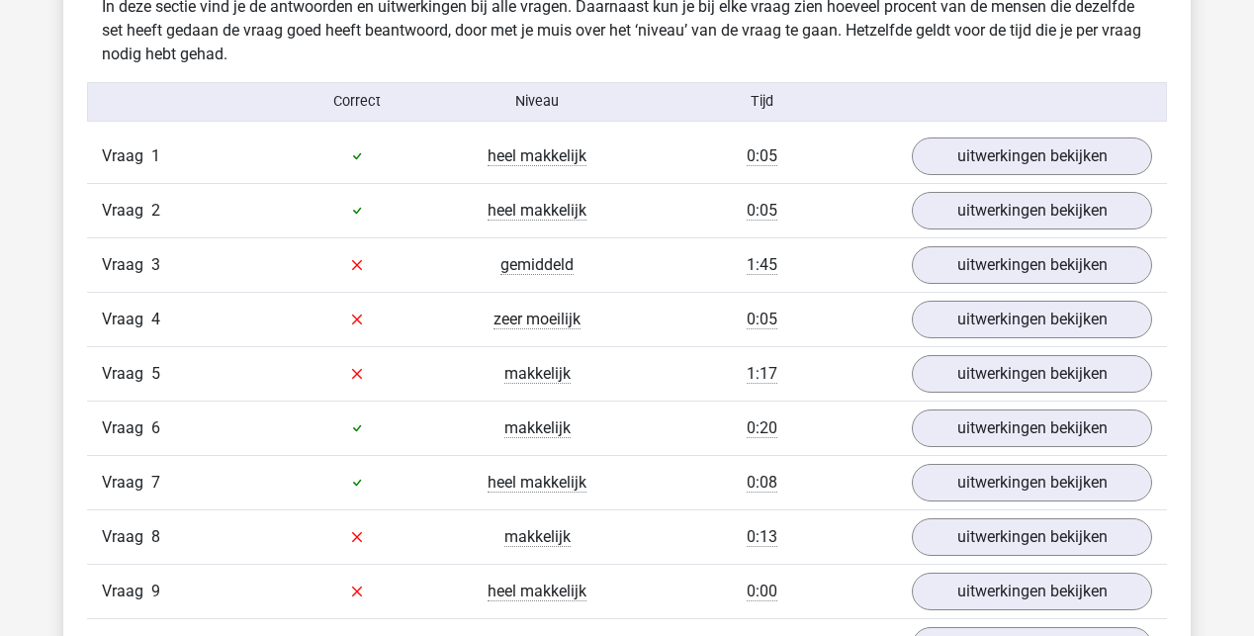
scroll to position [1781, 0]
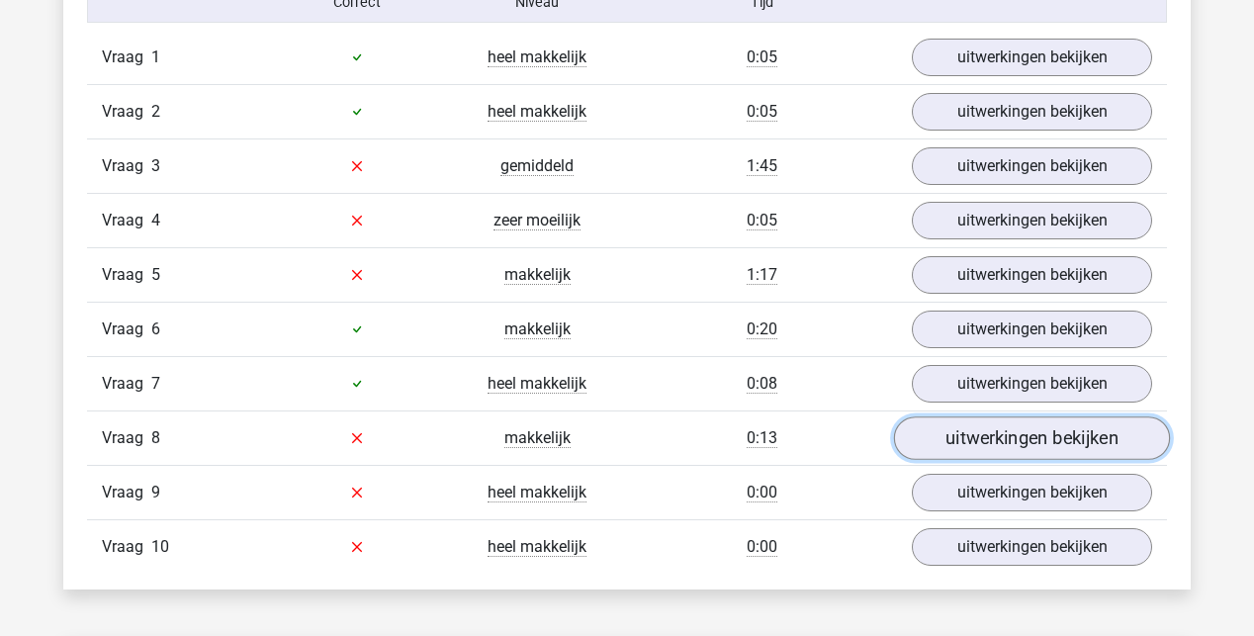
click at [1015, 432] on link "uitwerkingen bekijken" at bounding box center [1032, 438] width 276 height 44
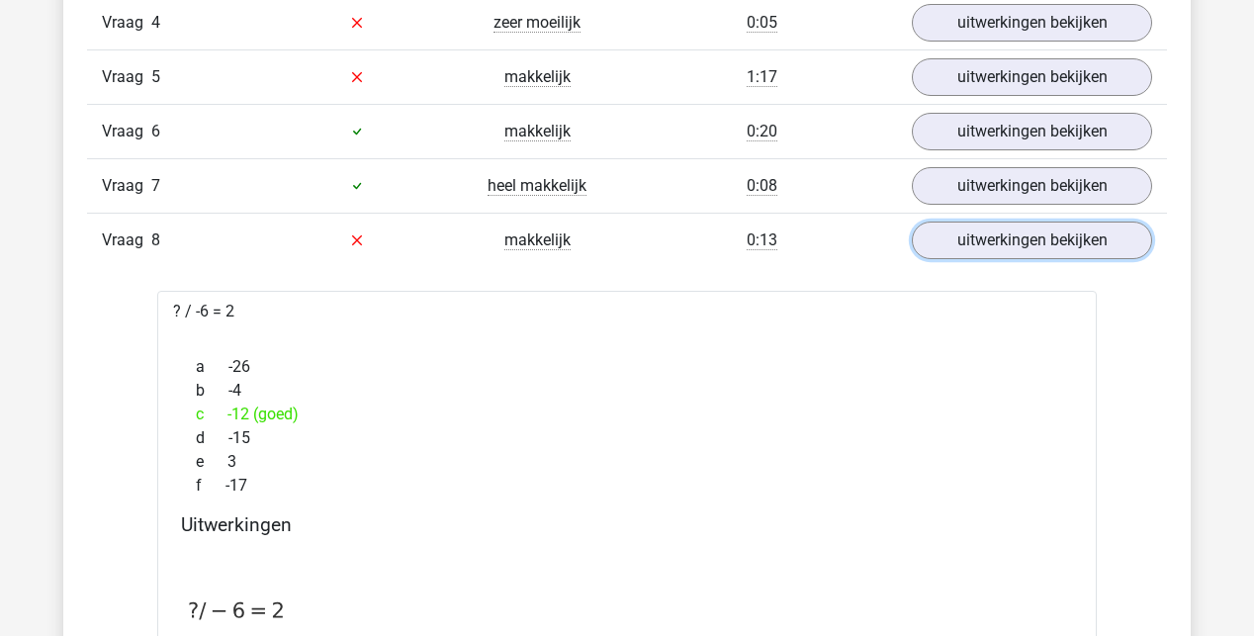
scroll to position [1880, 0]
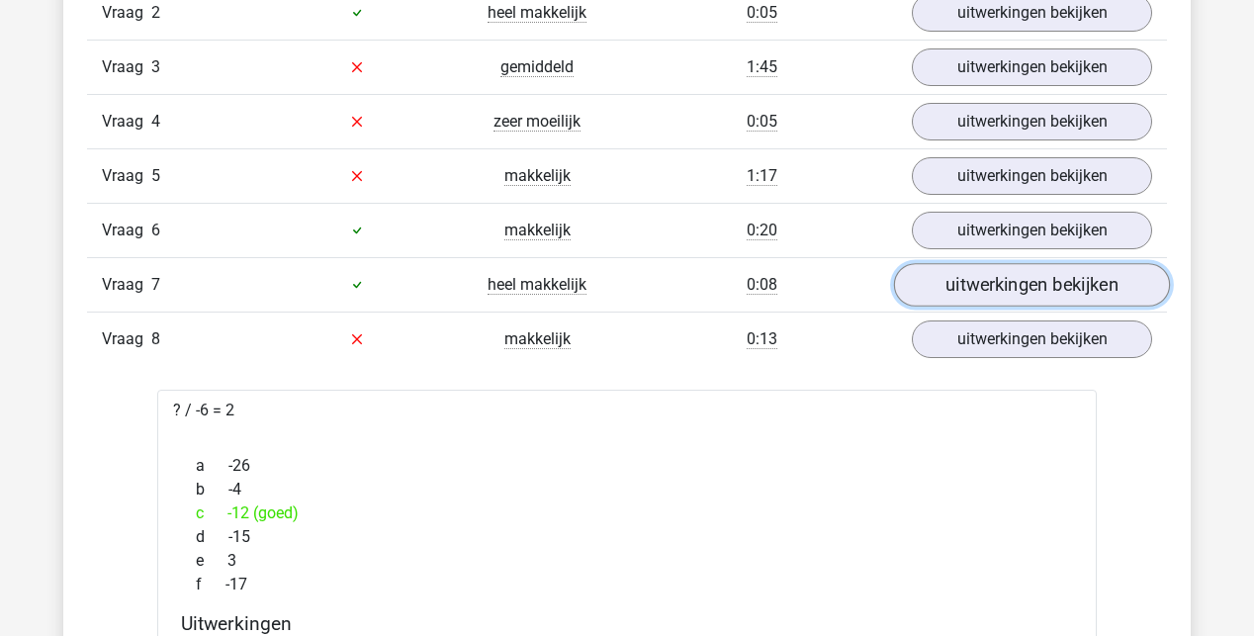
click at [987, 273] on link "uitwerkingen bekijken" at bounding box center [1032, 285] width 276 height 44
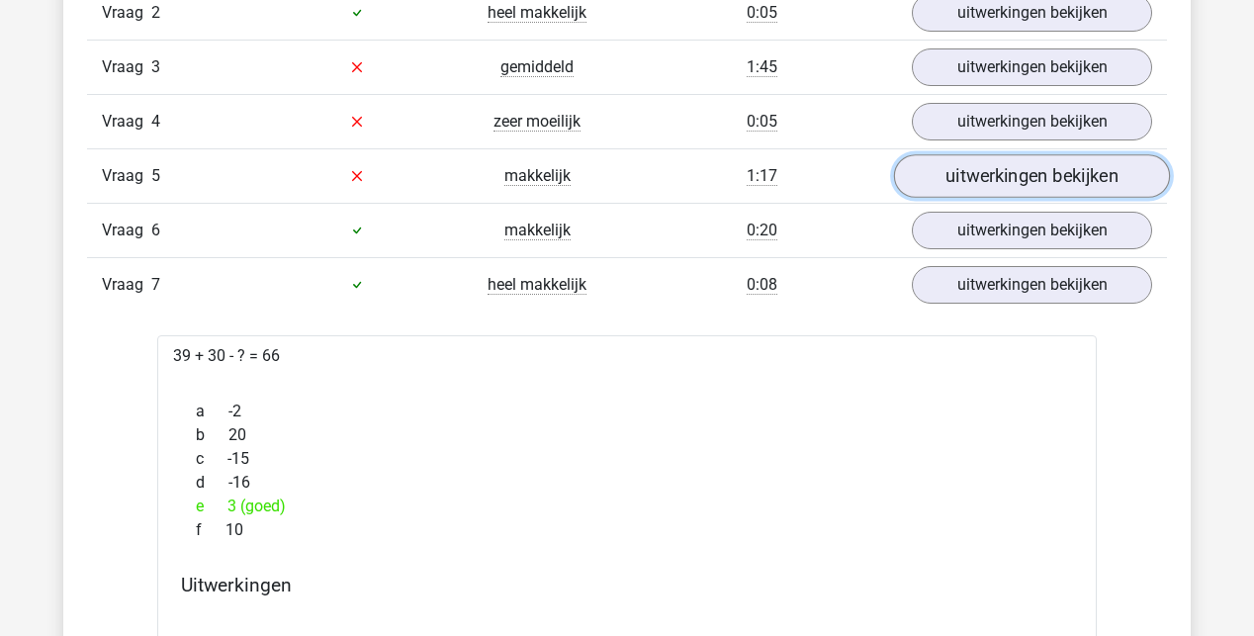
click at [1042, 179] on link "uitwerkingen bekijken" at bounding box center [1032, 176] width 276 height 44
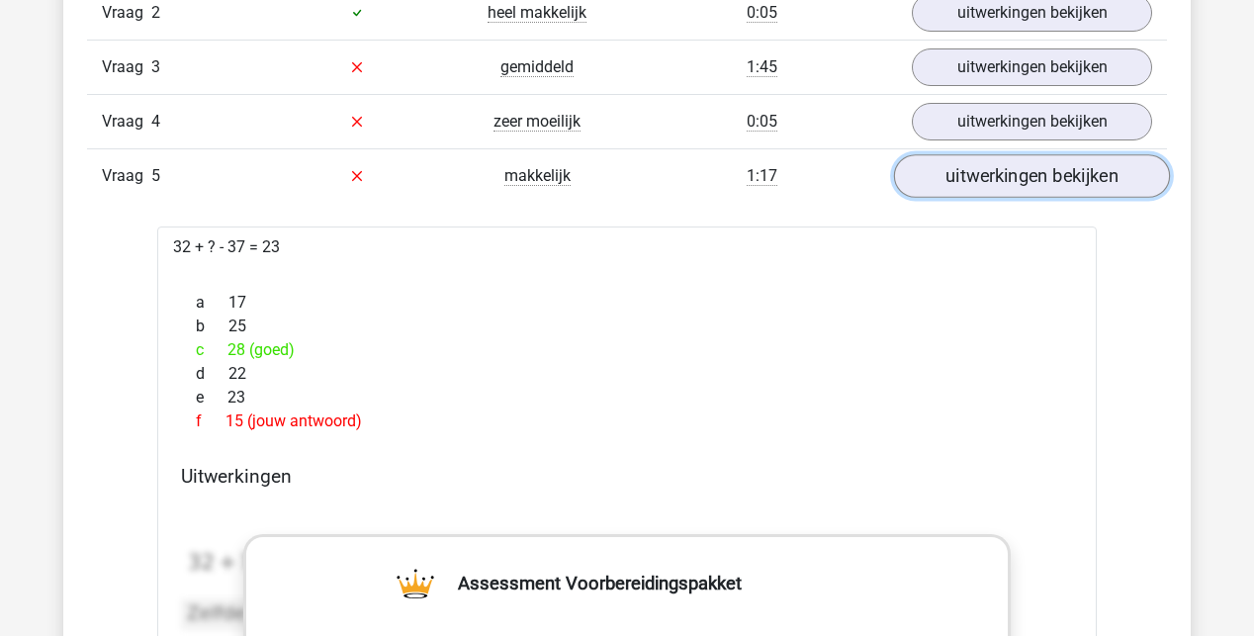
scroll to position [1781, 0]
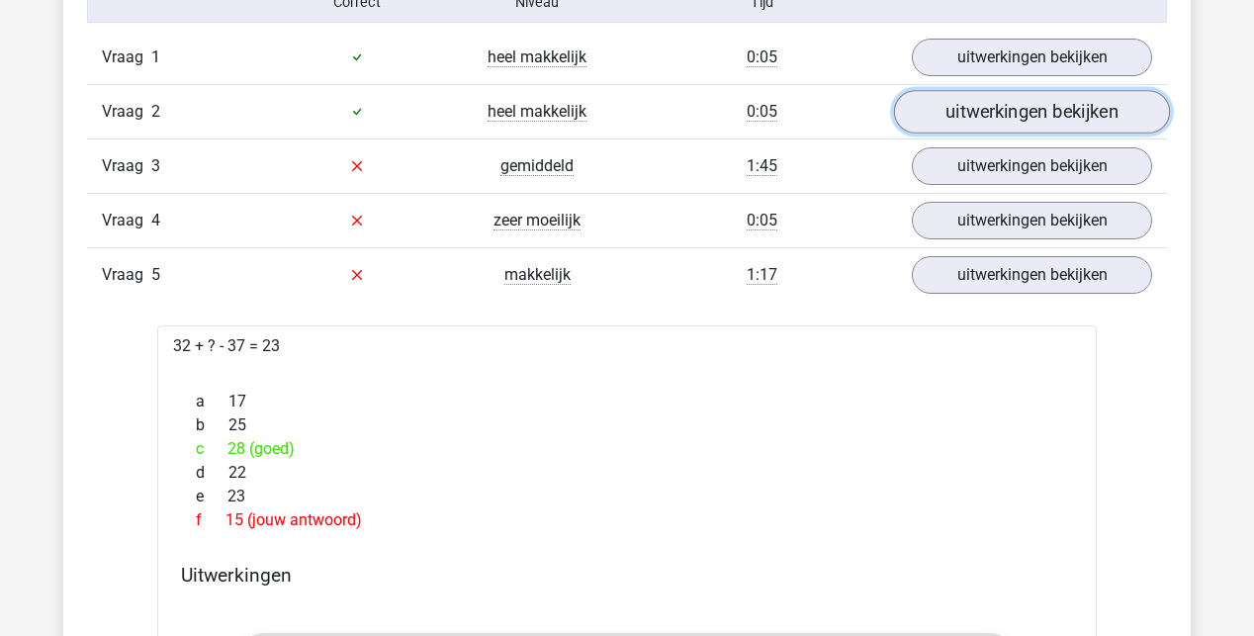
click at [1032, 113] on link "uitwerkingen bekijken" at bounding box center [1032, 112] width 276 height 44
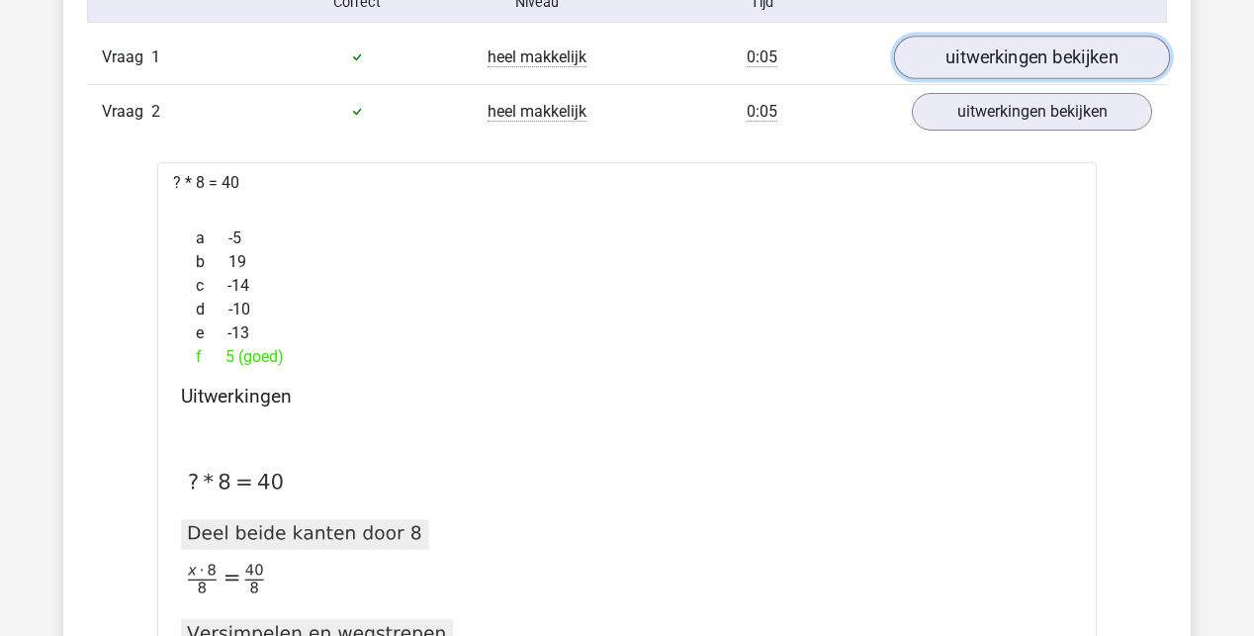
click at [1037, 57] on link "uitwerkingen bekijken" at bounding box center [1032, 58] width 276 height 44
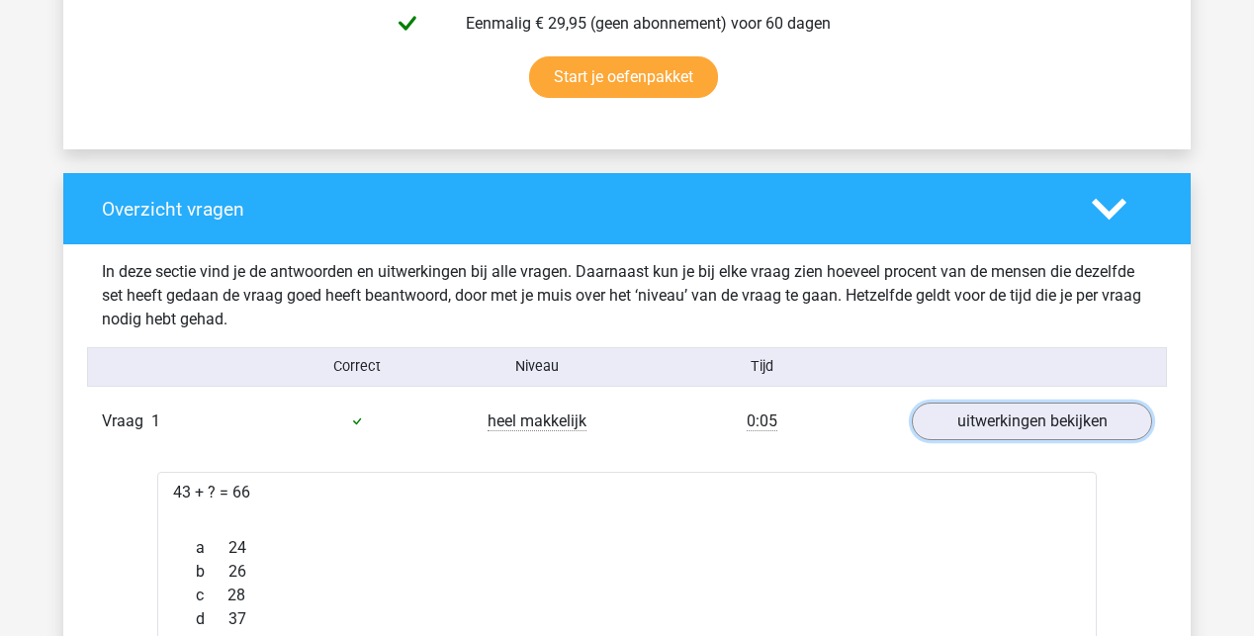
scroll to position [1385, 0]
